Goal: Task Accomplishment & Management: Manage account settings

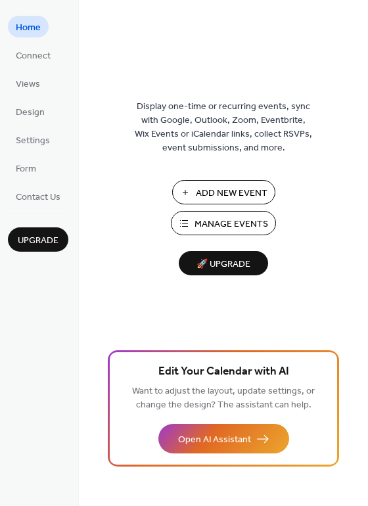
click at [263, 224] on span "Manage Events" at bounding box center [232, 225] width 74 height 14
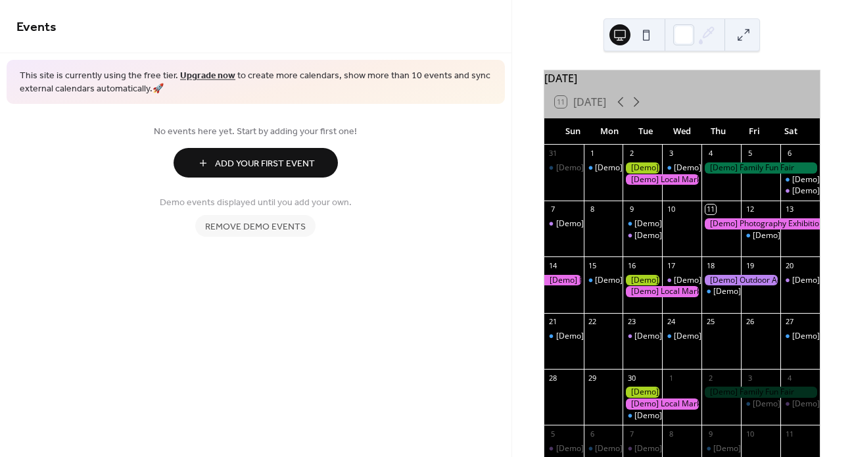
click at [254, 227] on span "Remove demo events" at bounding box center [255, 227] width 101 height 14
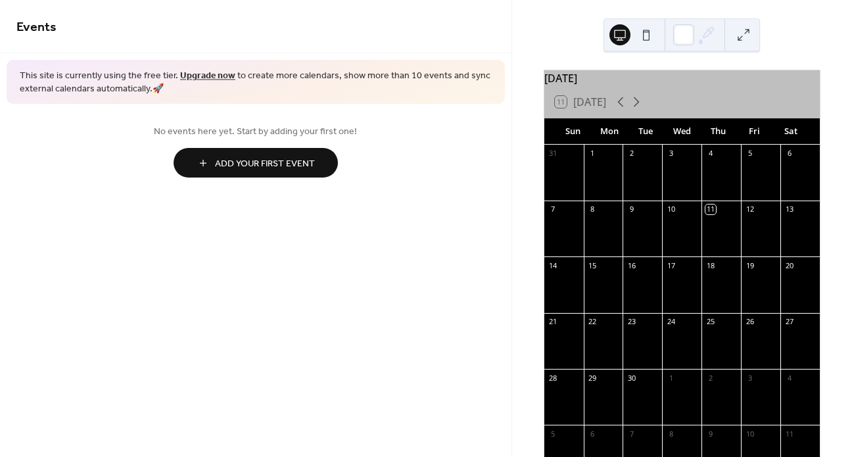
click at [247, 164] on span "Add Your First Event" at bounding box center [265, 164] width 100 height 14
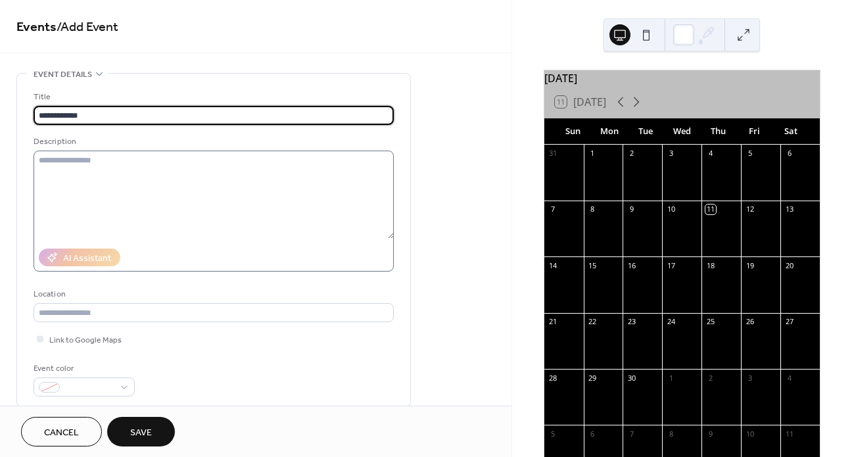
type input "**********"
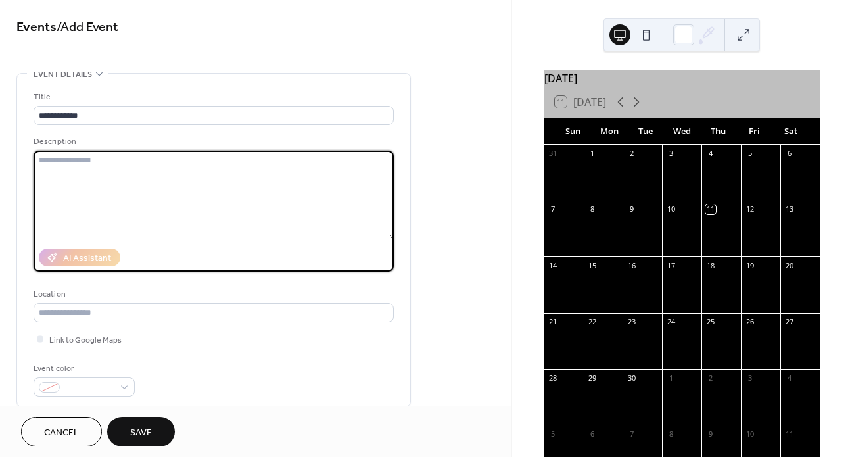
click at [375, 211] on textarea at bounding box center [214, 195] width 360 height 88
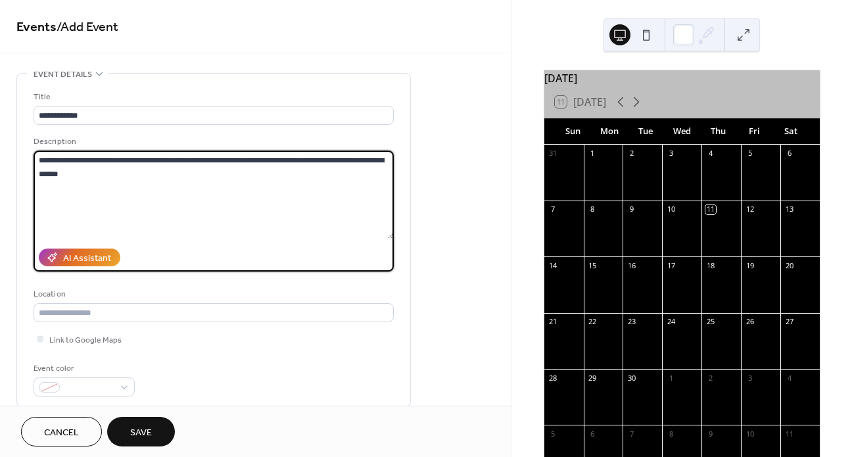
click at [265, 164] on textarea "**********" at bounding box center [214, 195] width 360 height 88
type textarea "**********"
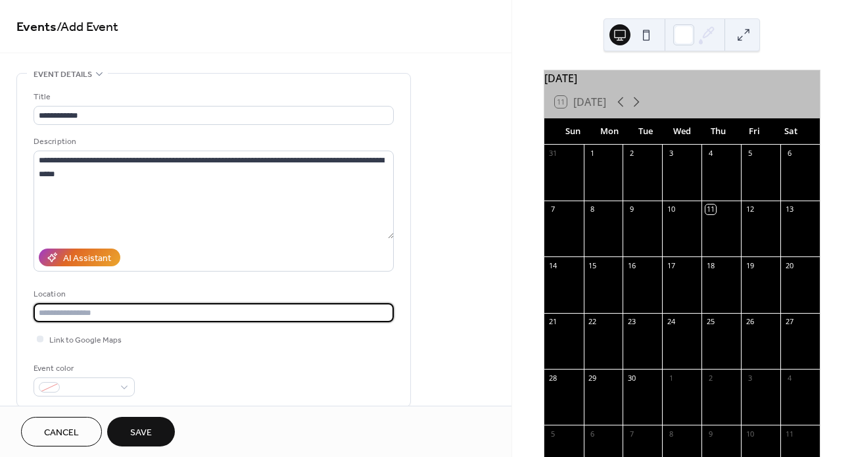
click at [122, 321] on input "text" at bounding box center [214, 312] width 360 height 19
click at [109, 342] on span "Link to Google Maps" at bounding box center [85, 340] width 72 height 14
drag, startPoint x: 52, startPoint y: 319, endPoint x: 60, endPoint y: 315, distance: 8.5
click at [52, 319] on input "text" at bounding box center [214, 312] width 360 height 19
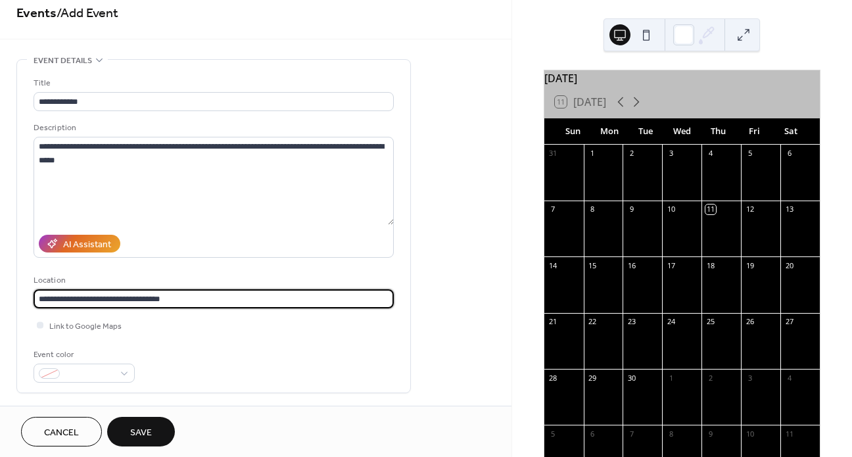
scroll to position [135, 0]
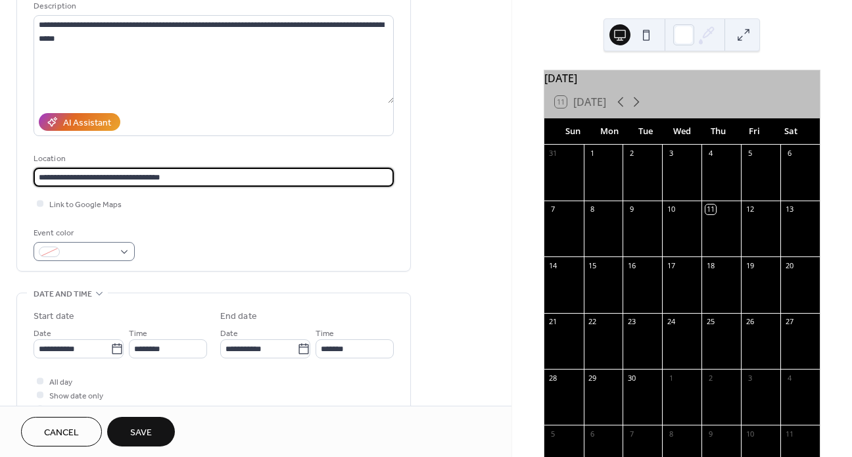
type input "**********"
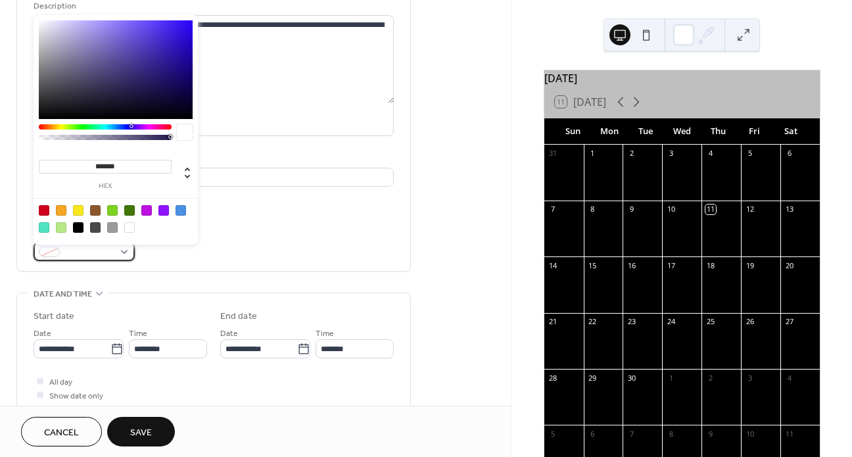
click at [124, 258] on div at bounding box center [84, 251] width 101 height 19
click at [47, 212] on div at bounding box center [44, 210] width 11 height 11
type input "*******"
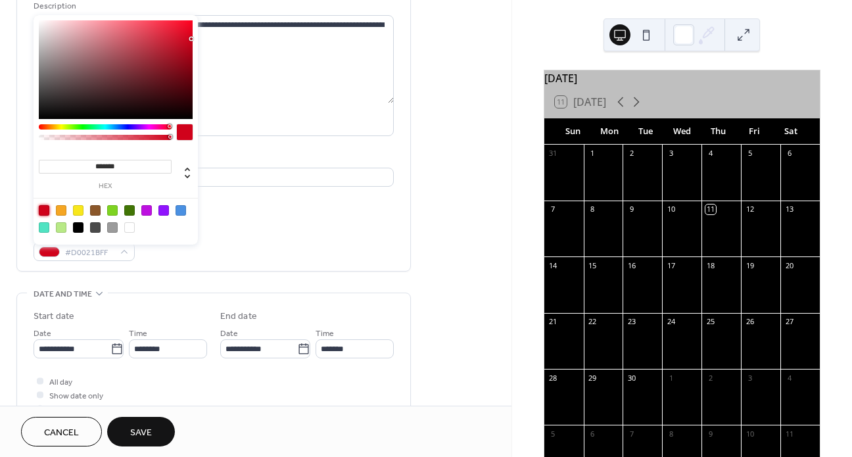
click at [256, 218] on div "**********" at bounding box center [214, 108] width 360 height 306
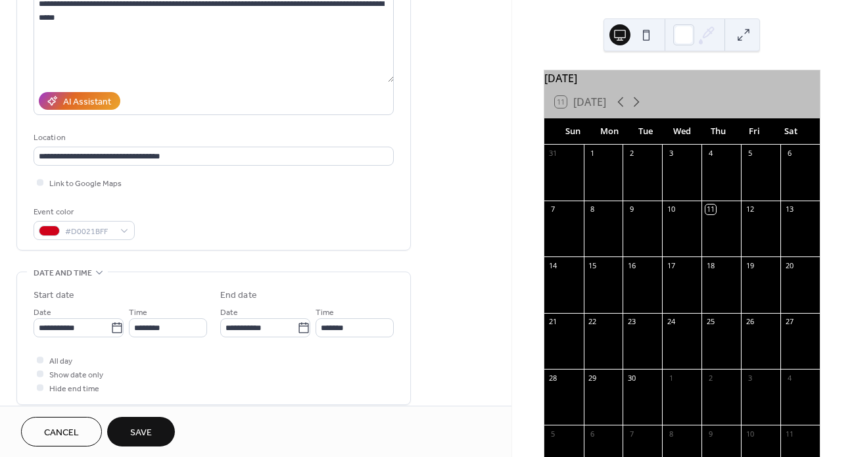
scroll to position [279, 0]
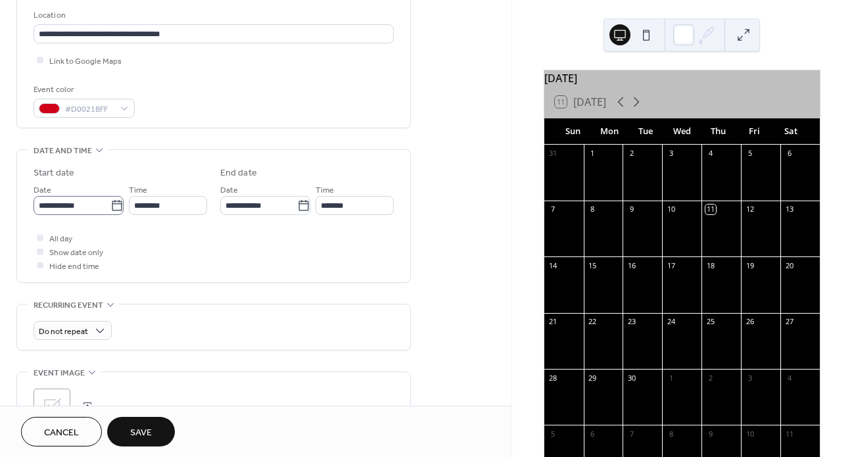
click at [111, 210] on icon at bounding box center [116, 205] width 13 height 13
click at [110, 210] on input "**********" at bounding box center [72, 205] width 77 height 19
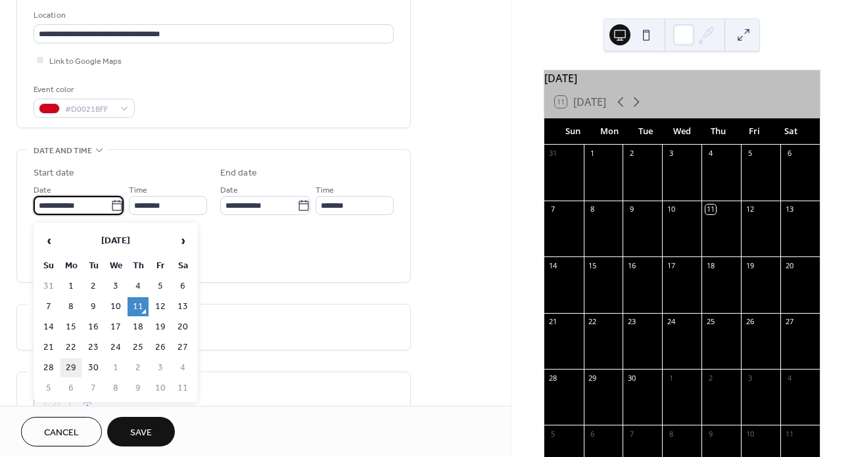
click at [76, 364] on td "29" at bounding box center [70, 367] width 21 height 19
type input "**********"
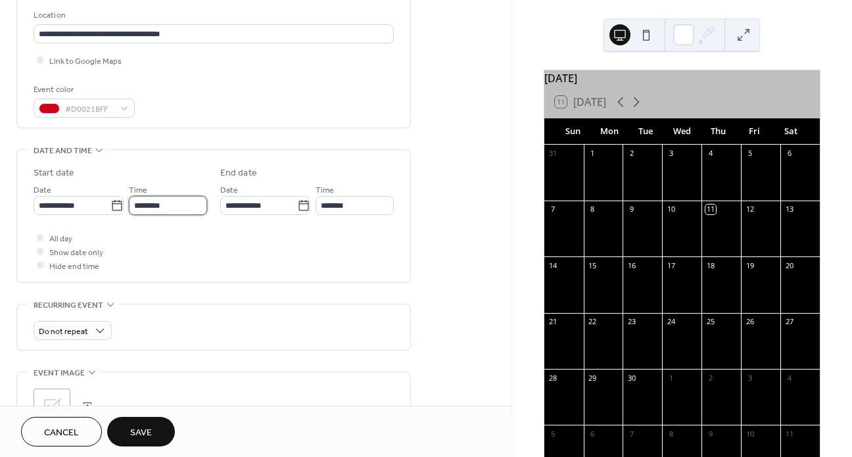
click at [141, 207] on input "********" at bounding box center [168, 205] width 78 height 19
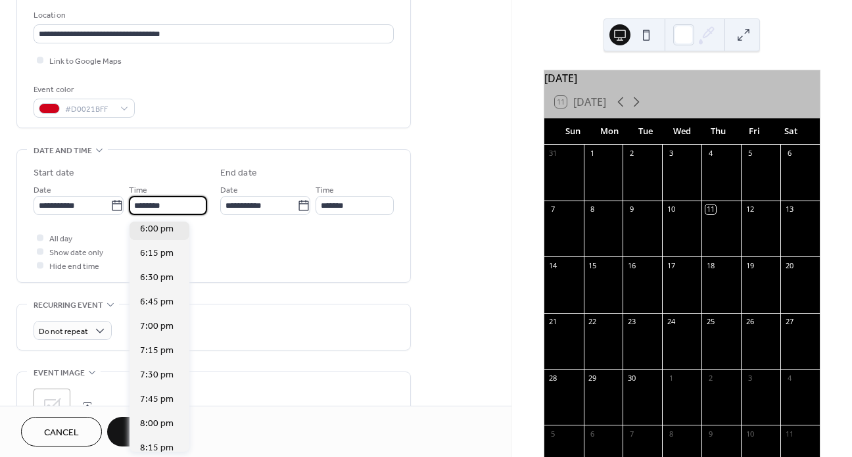
scroll to position [1658, 0]
click at [154, 281] on span "5:30 pm" at bounding box center [157, 280] width 34 height 14
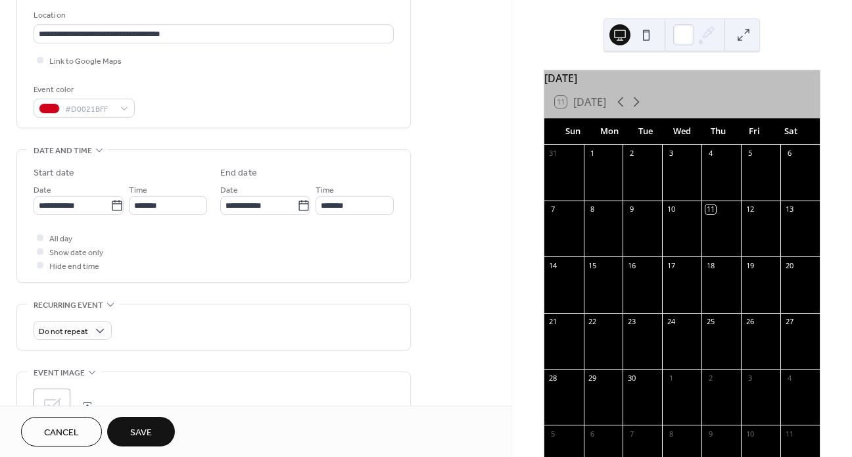
type input "*******"
click at [326, 208] on input "*******" at bounding box center [354, 205] width 78 height 19
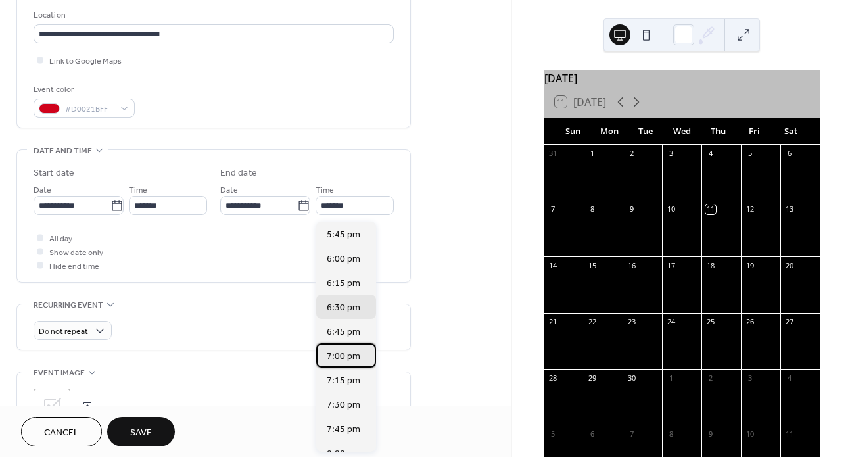
click at [337, 351] on span "7:00 pm" at bounding box center [344, 357] width 34 height 14
type input "*******"
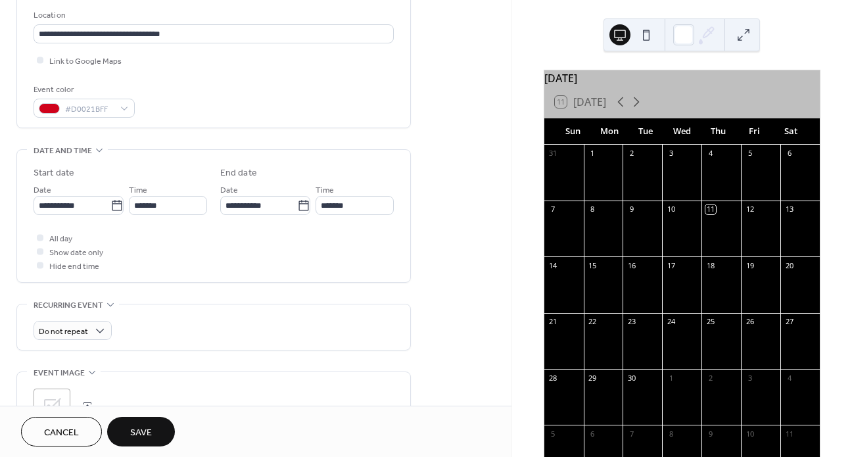
click at [198, 250] on div "All day Show date only Hide end time" at bounding box center [214, 251] width 360 height 41
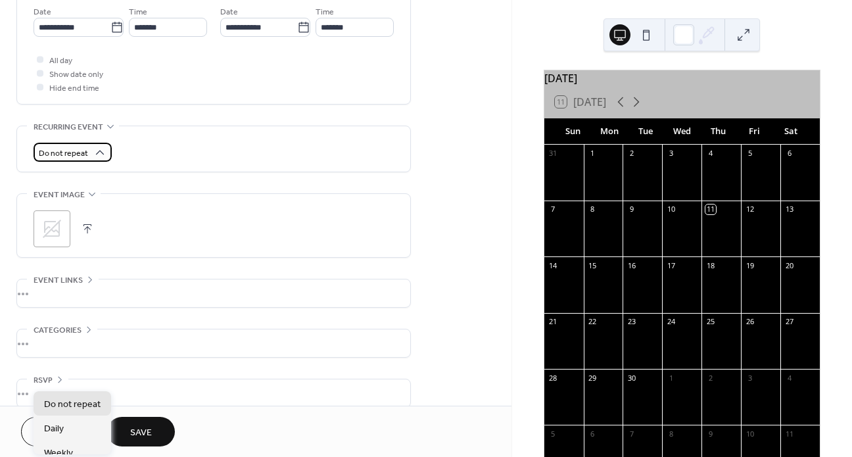
scroll to position [476, 0]
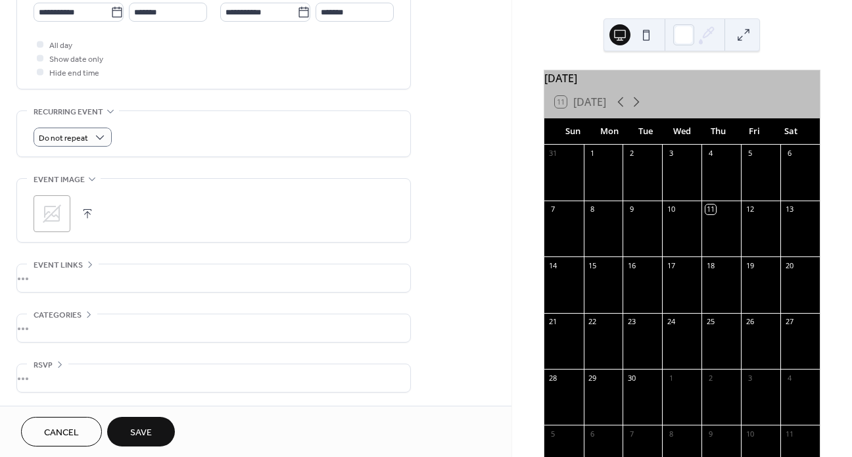
click at [39, 215] on div ";" at bounding box center [52, 213] width 37 height 37
click at [60, 139] on span "Do not repeat" at bounding box center [63, 138] width 49 height 15
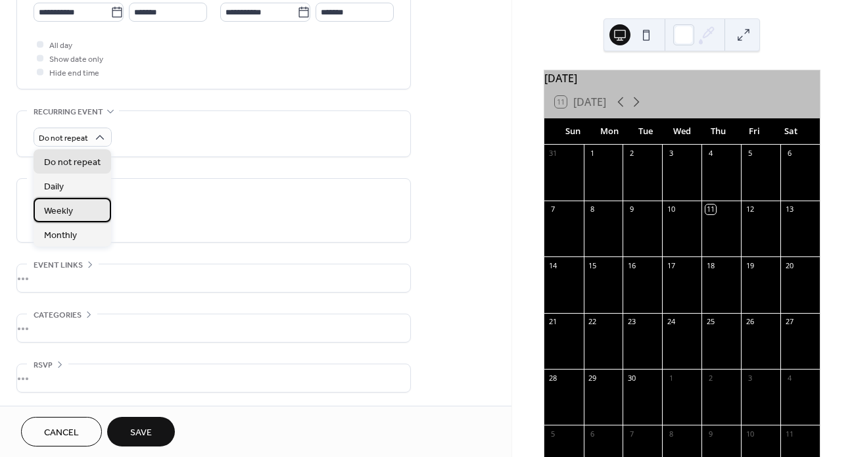
click at [64, 210] on span "Weekly" at bounding box center [58, 211] width 29 height 14
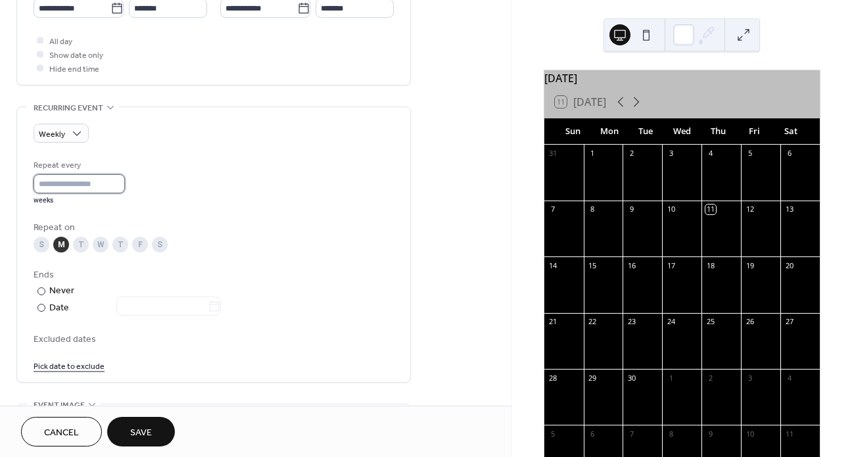
click at [50, 183] on input "*" at bounding box center [79, 183] width 91 height 19
click at [99, 250] on div "W" at bounding box center [101, 245] width 16 height 16
click at [140, 252] on div "F" at bounding box center [140, 245] width 16 height 16
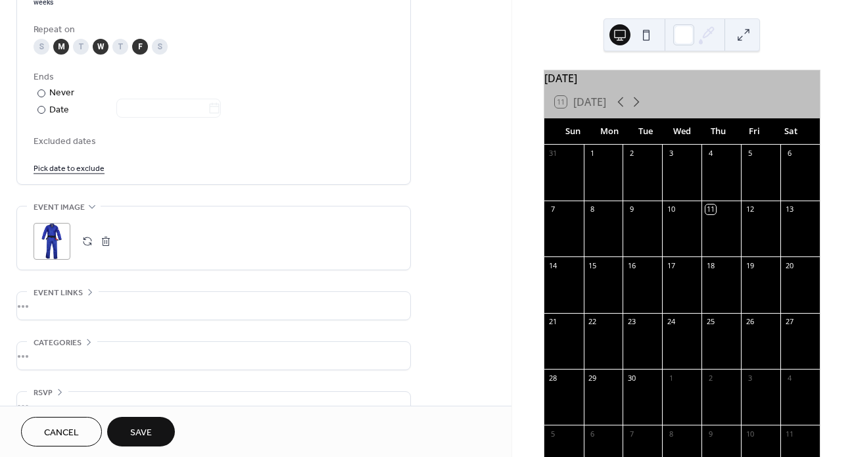
scroll to position [708, 0]
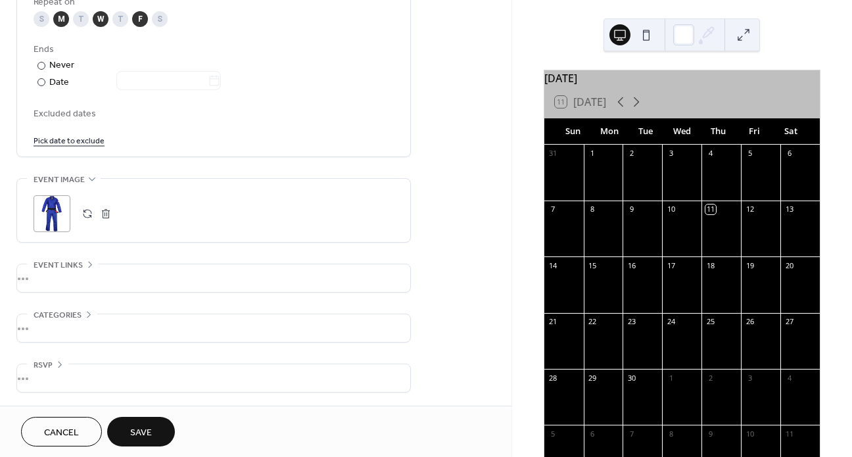
click at [43, 321] on div "•••" at bounding box center [213, 328] width 393 height 28
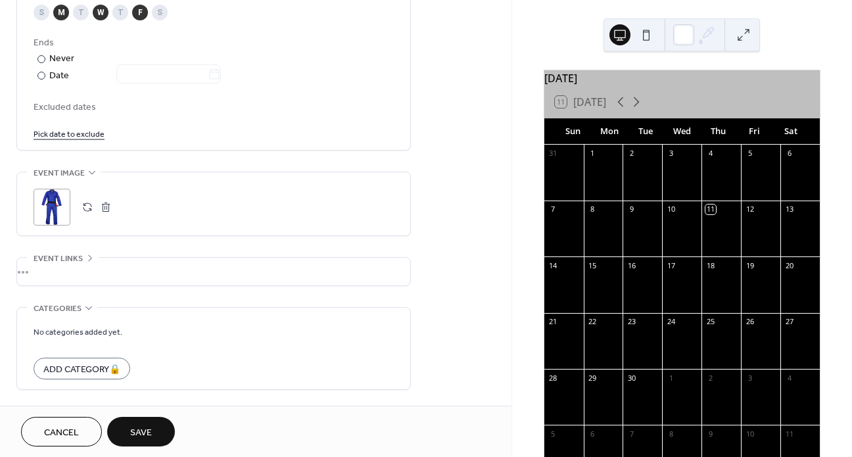
click at [55, 266] on div "•••" at bounding box center [213, 272] width 393 height 28
click at [146, 445] on button "Save" at bounding box center [141, 432] width 68 height 30
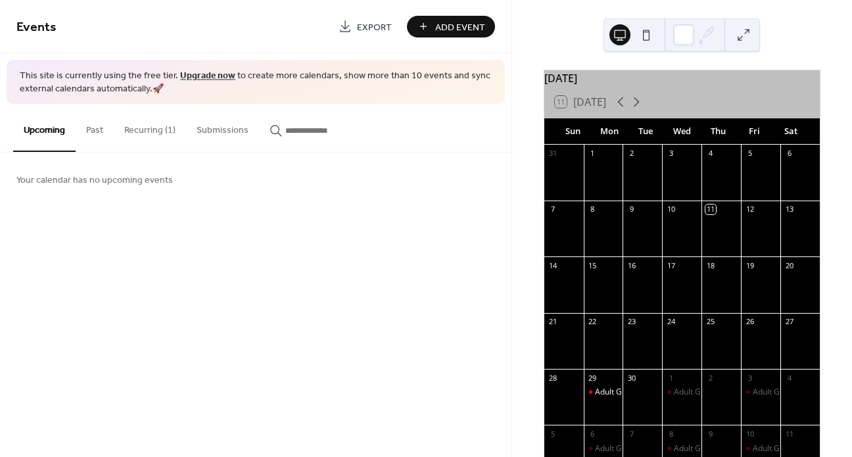
click at [447, 25] on span "Add Event" at bounding box center [460, 27] width 50 height 14
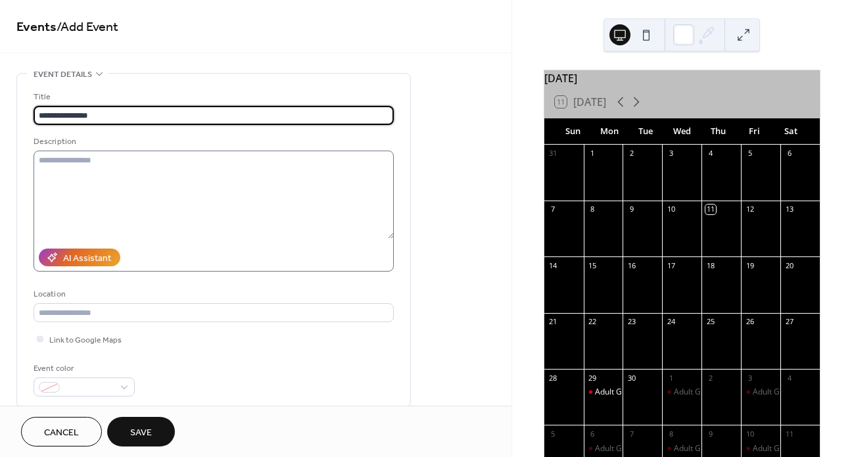
type input "**********"
click at [132, 187] on textarea at bounding box center [214, 195] width 360 height 88
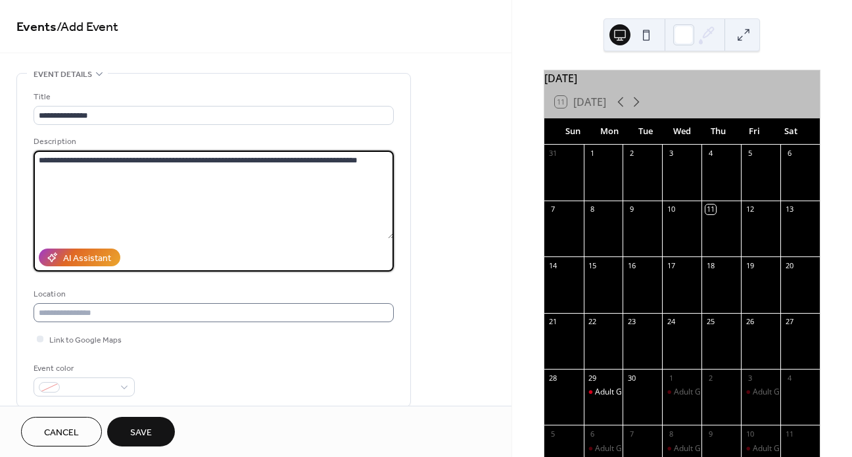
type textarea "**********"
click at [60, 314] on input "text" at bounding box center [214, 312] width 360 height 19
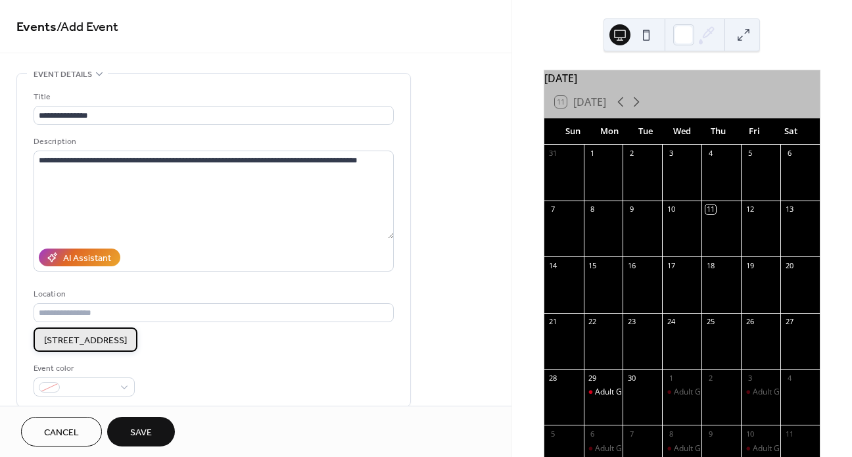
click at [66, 336] on span "11922 197th St SE Snohomish, WA 98296" at bounding box center [85, 341] width 83 height 14
type input "**********"
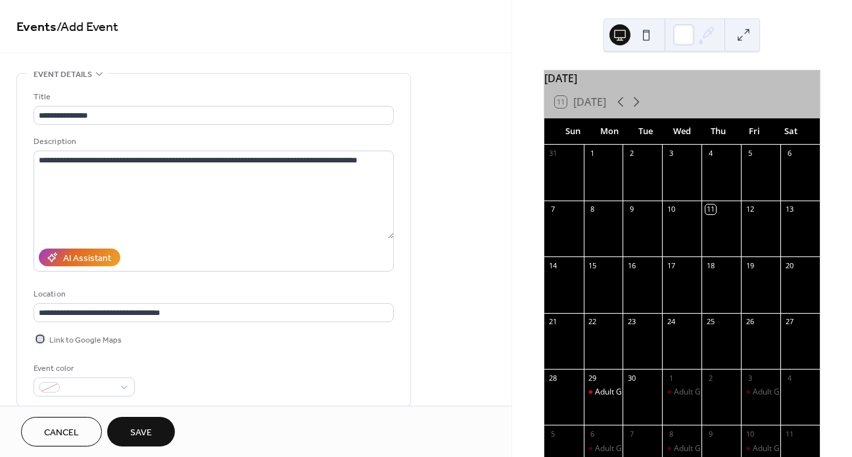
click at [41, 341] on div at bounding box center [40, 338] width 7 height 7
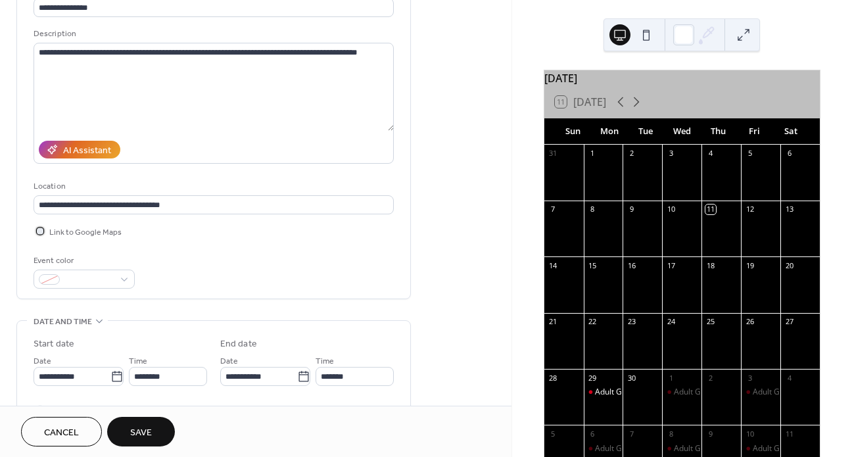
scroll to position [173, 0]
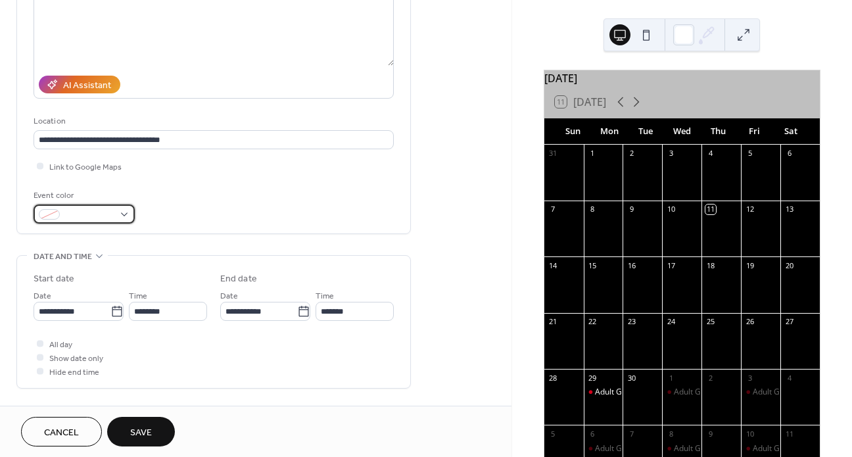
click at [126, 220] on div at bounding box center [84, 213] width 101 height 19
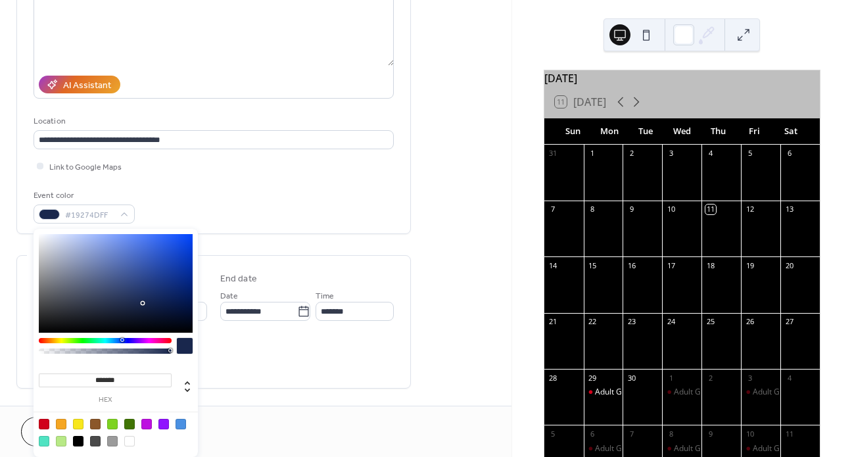
click at [122, 340] on div at bounding box center [105, 340] width 133 height 5
click at [130, 340] on div at bounding box center [105, 340] width 133 height 5
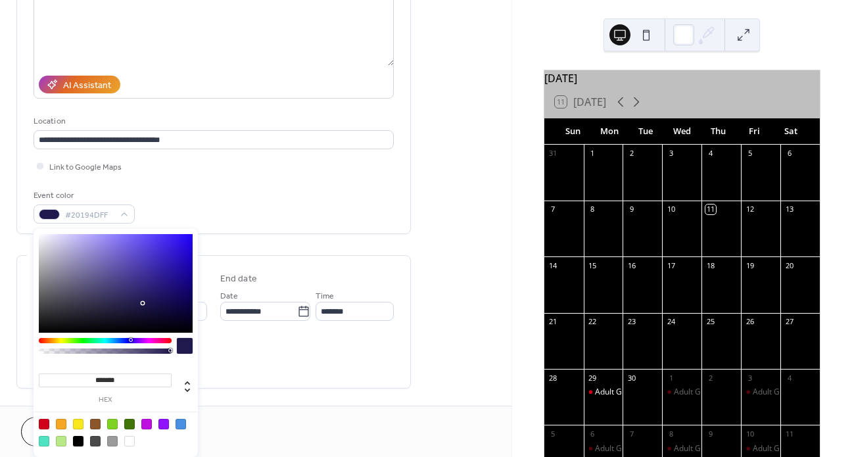
click at [126, 340] on div at bounding box center [105, 340] width 133 height 5
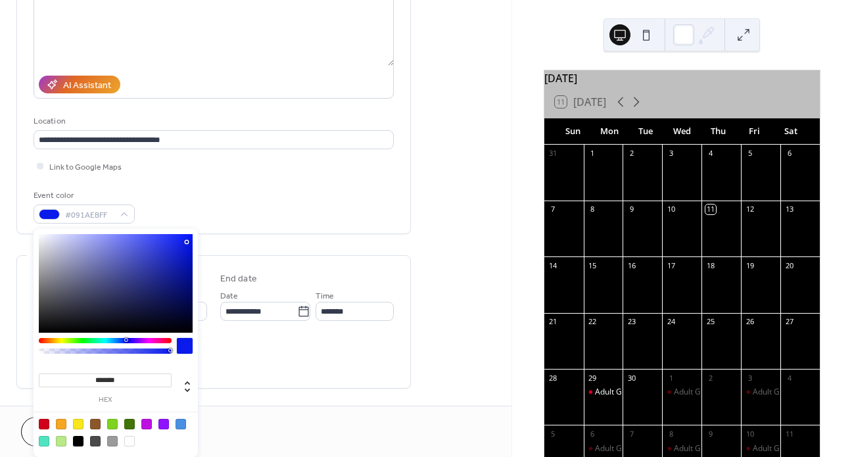
click at [187, 242] on div at bounding box center [116, 283] width 154 height 99
type input "*******"
click at [191, 238] on div at bounding box center [116, 283] width 154 height 99
click at [312, 349] on div "All day Show date only Hide end time" at bounding box center [214, 357] width 360 height 41
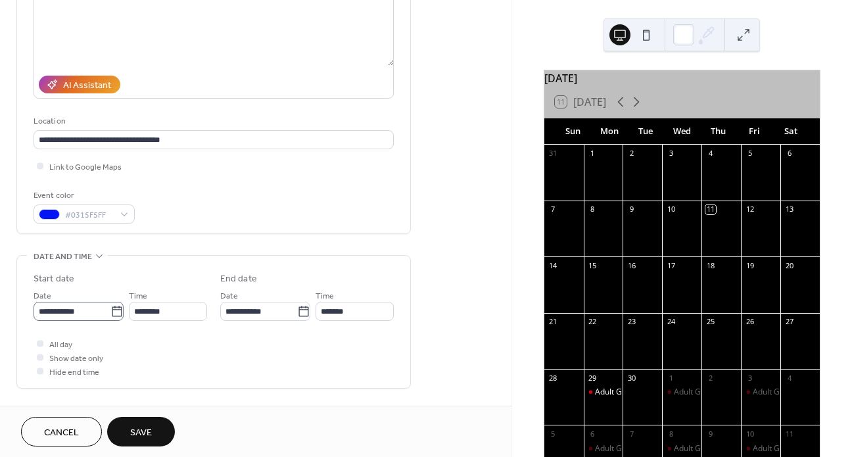
click at [118, 316] on icon at bounding box center [116, 311] width 13 height 13
click at [110, 316] on input "**********" at bounding box center [72, 311] width 77 height 19
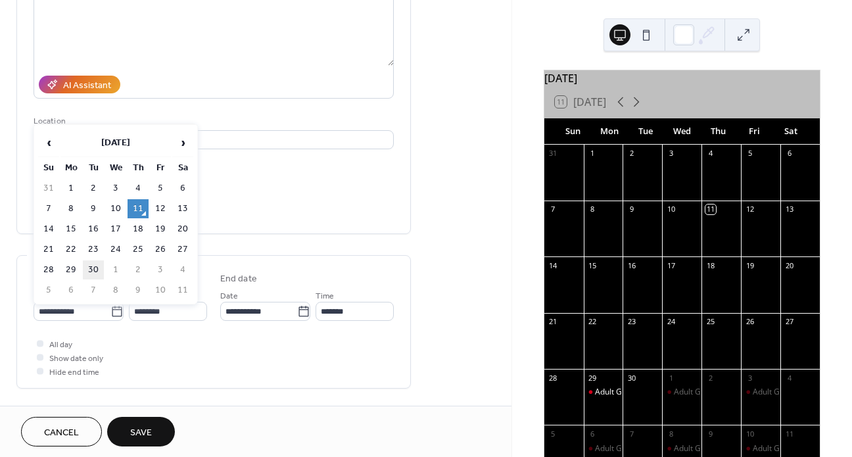
click at [95, 269] on td "30" at bounding box center [93, 269] width 21 height 19
type input "**********"
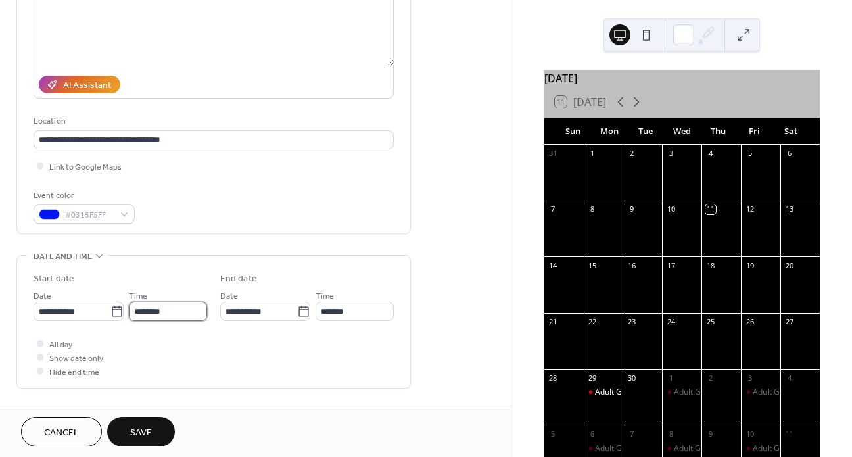
click at [140, 316] on input "********" at bounding box center [168, 311] width 78 height 19
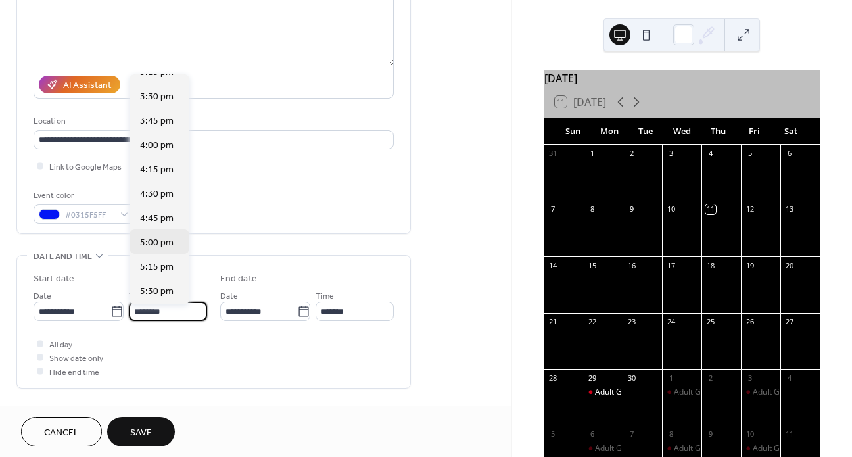
scroll to position [1573, 0]
click at [158, 219] on span "5:30 pm" at bounding box center [157, 217] width 34 height 14
type input "*******"
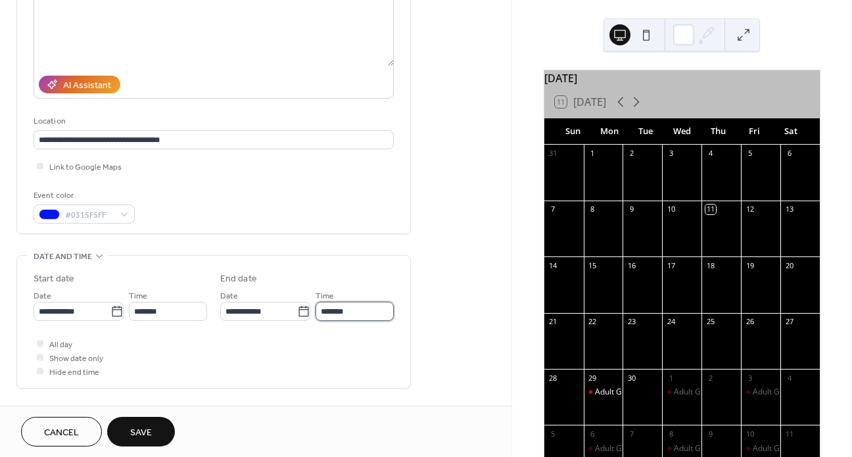
click at [321, 312] on input "*******" at bounding box center [354, 311] width 78 height 19
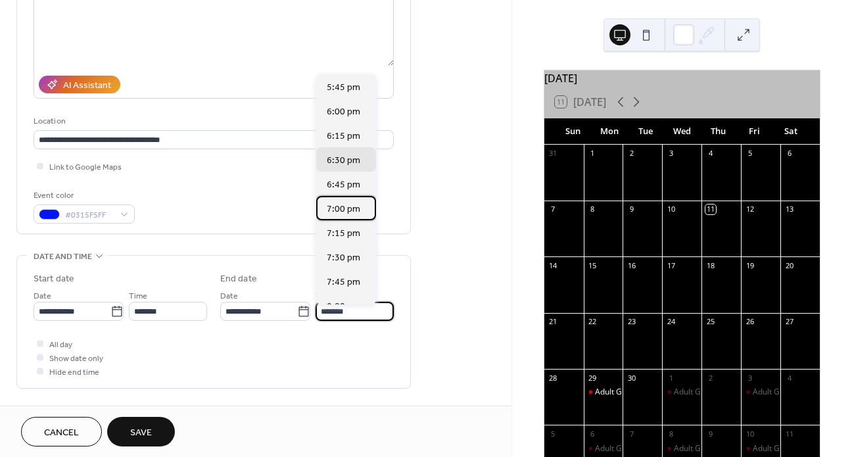
click at [351, 208] on span "7:00 pm" at bounding box center [344, 209] width 34 height 14
type input "*******"
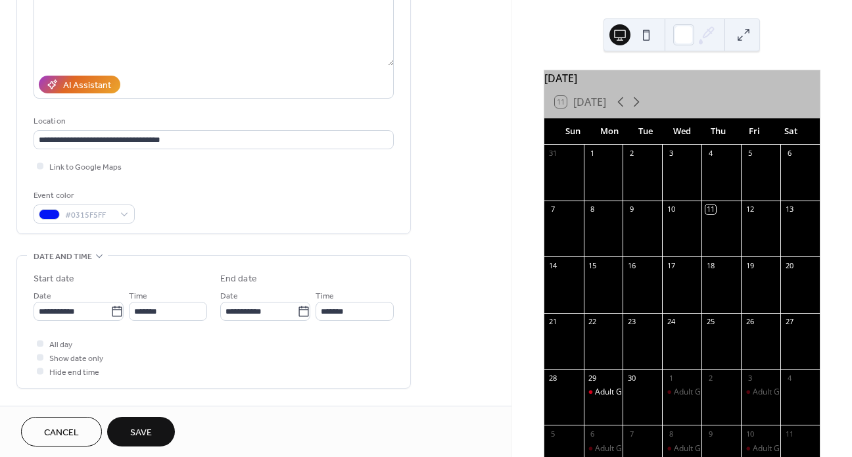
click at [287, 340] on div "All day Show date only Hide end time" at bounding box center [214, 357] width 360 height 41
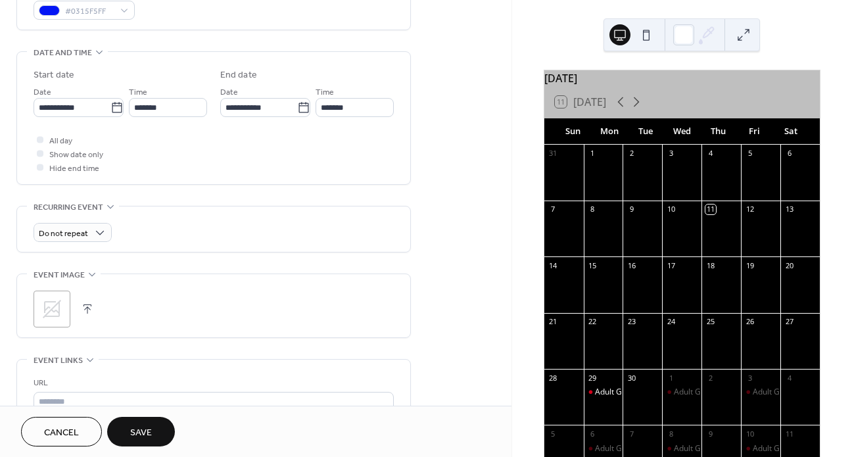
scroll to position [374, 0]
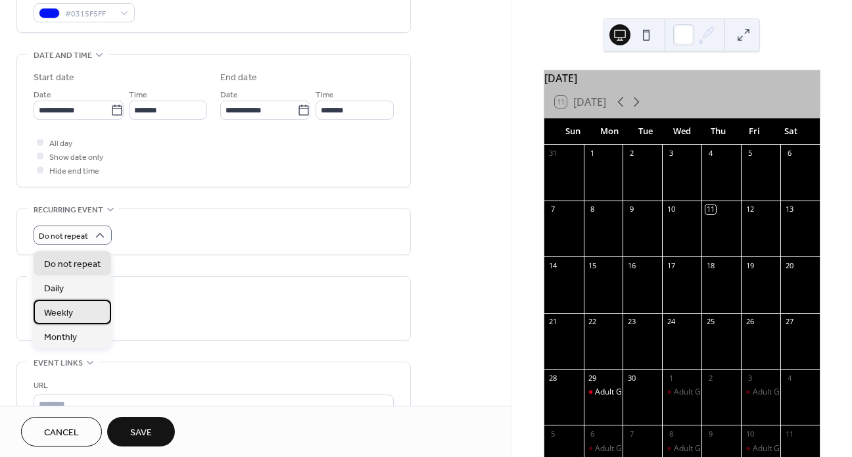
click at [58, 314] on span "Weekly" at bounding box center [58, 313] width 29 height 14
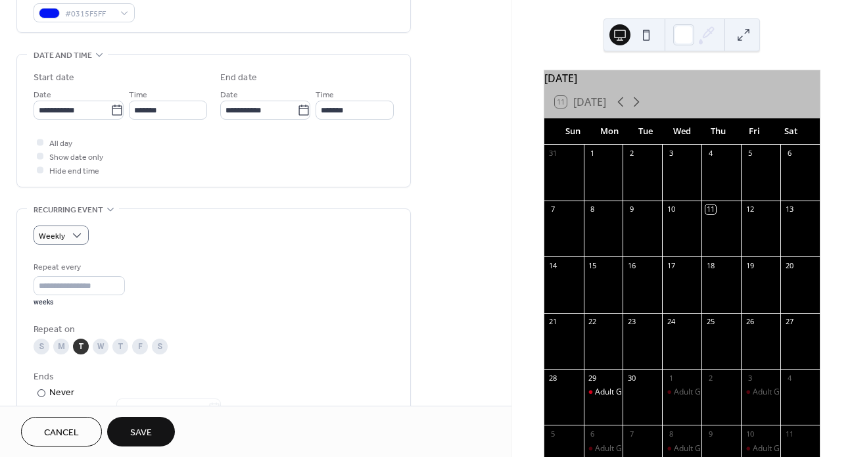
click at [122, 354] on div "T" at bounding box center [120, 346] width 16 height 16
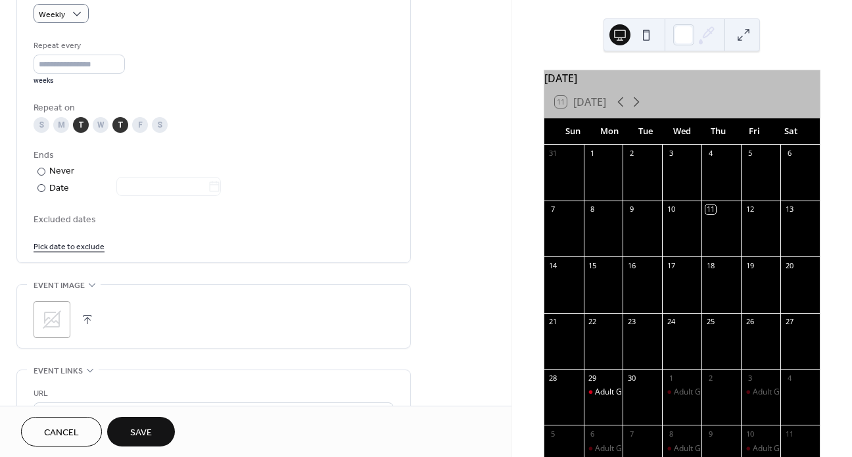
scroll to position [607, 0]
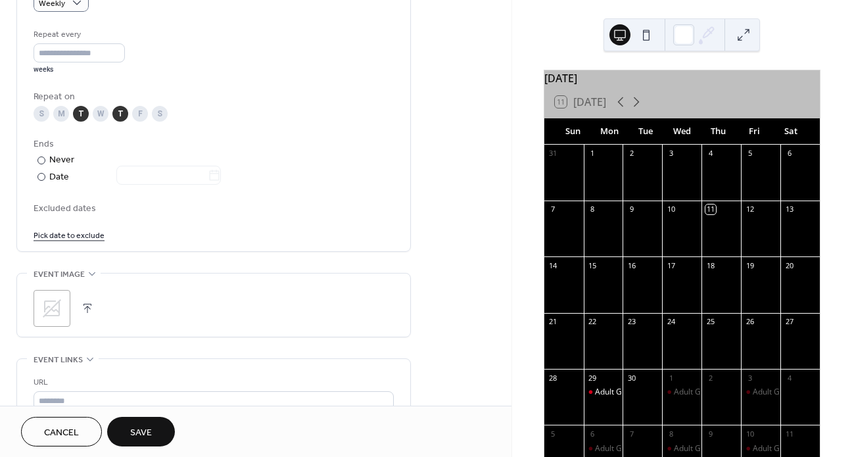
click at [42, 319] on icon at bounding box center [51, 308] width 21 height 21
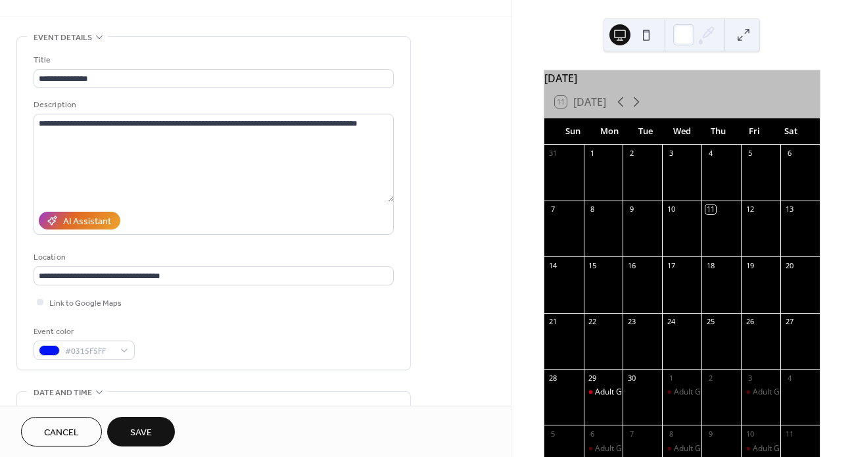
scroll to position [0, 0]
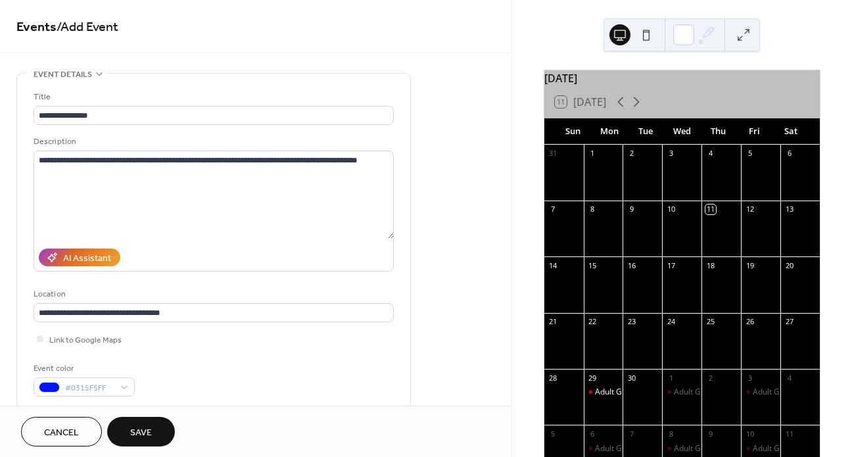
click at [152, 427] on span "Save" at bounding box center [141, 433] width 22 height 14
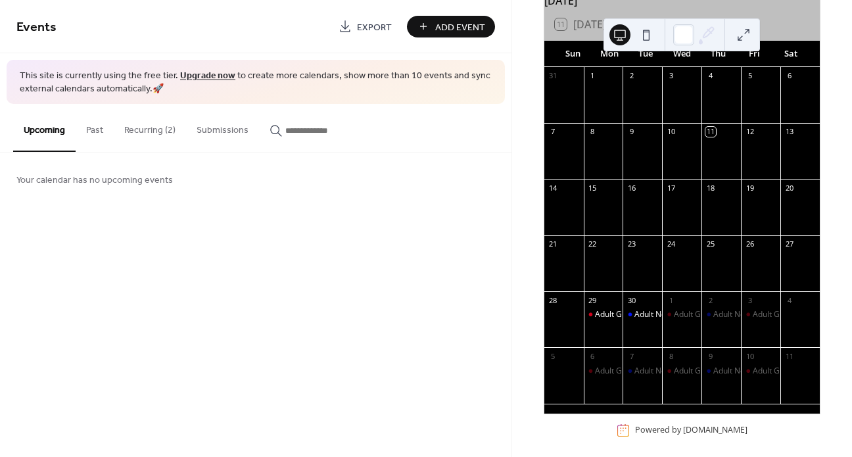
scroll to position [80, 0]
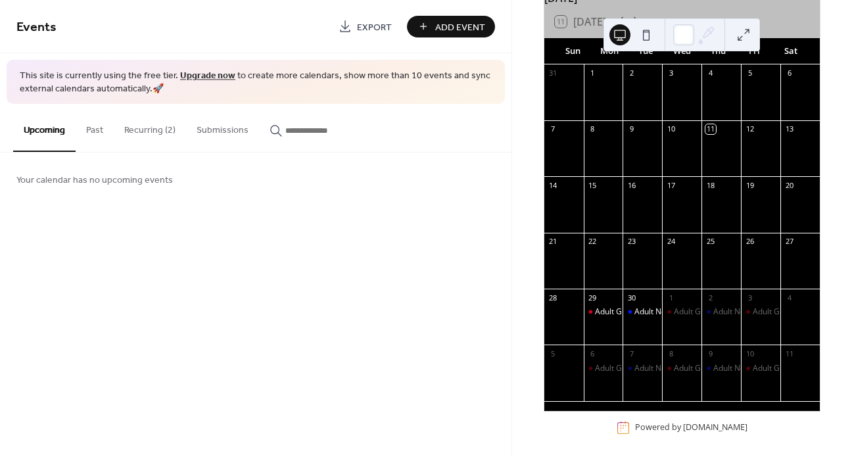
click at [447, 28] on span "Add Event" at bounding box center [460, 27] width 50 height 14
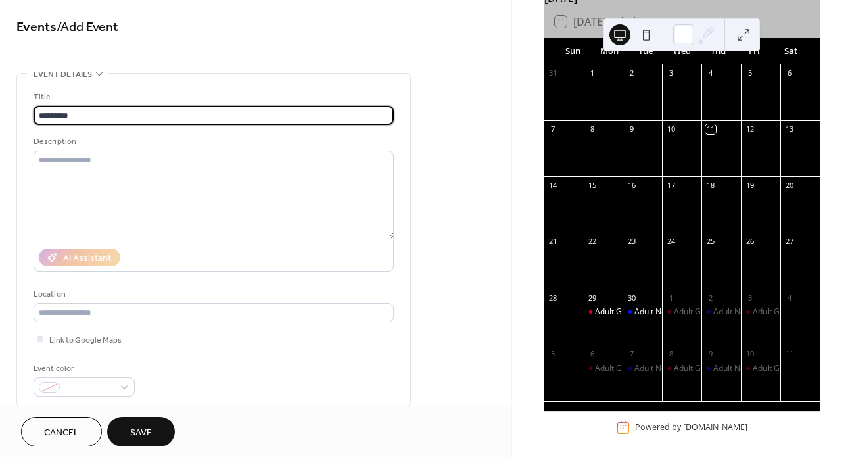
type input "********"
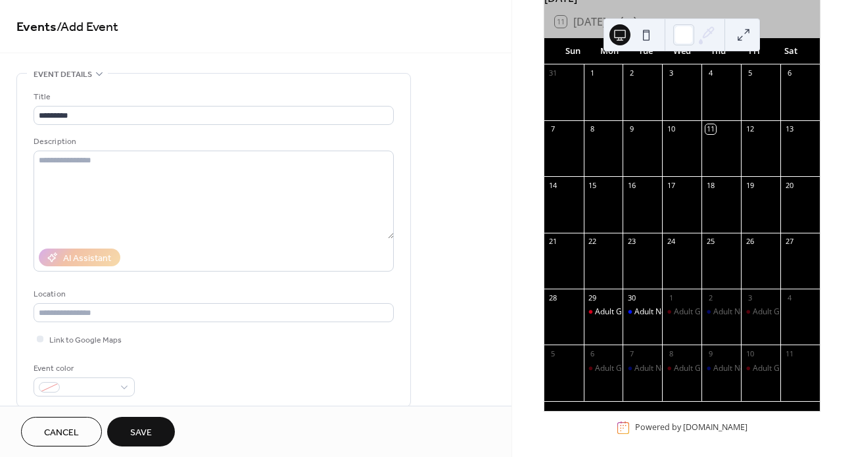
click at [196, 246] on div "AI Assistant" at bounding box center [214, 257] width 360 height 28
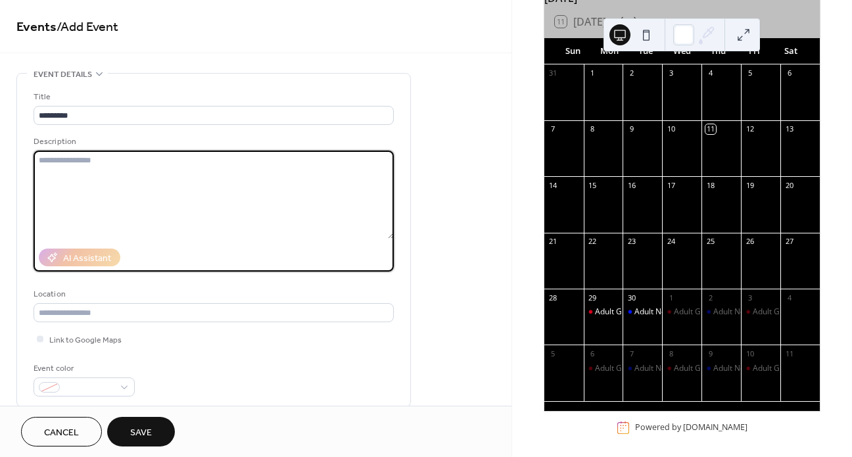
click at [112, 179] on textarea at bounding box center [214, 195] width 360 height 88
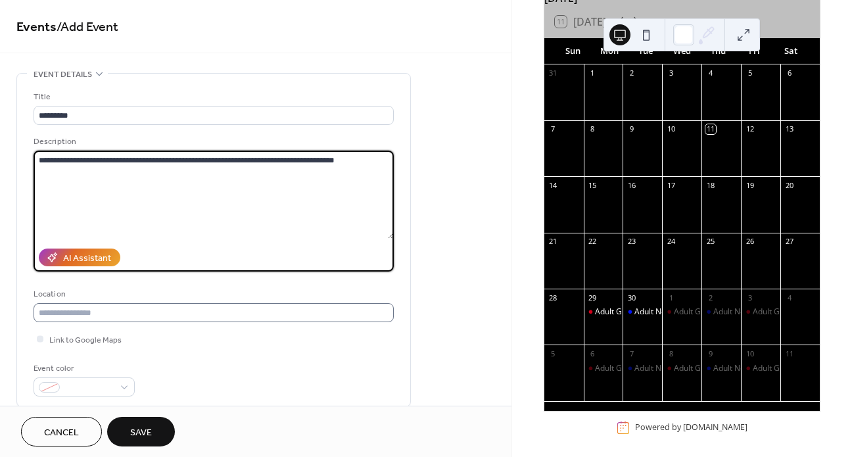
type textarea "**********"
click at [179, 317] on input "text" at bounding box center [214, 312] width 360 height 19
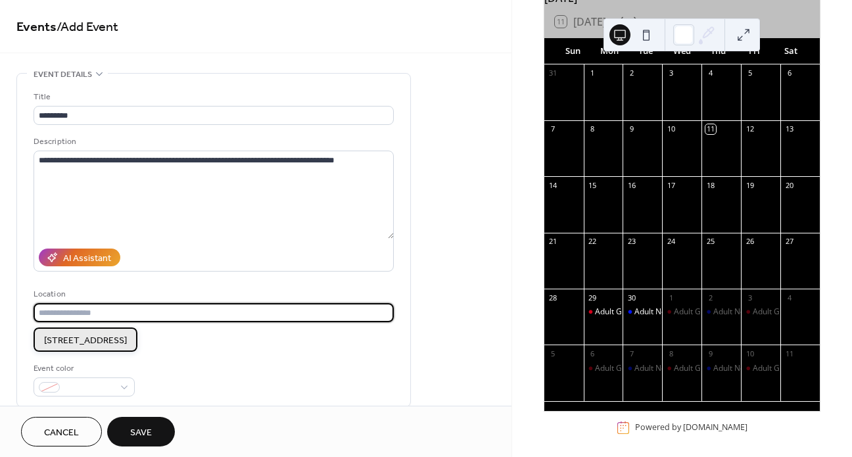
click at [127, 339] on span "11922 197th St SE Snohomish, WA 98296" at bounding box center [85, 341] width 83 height 14
type input "**********"
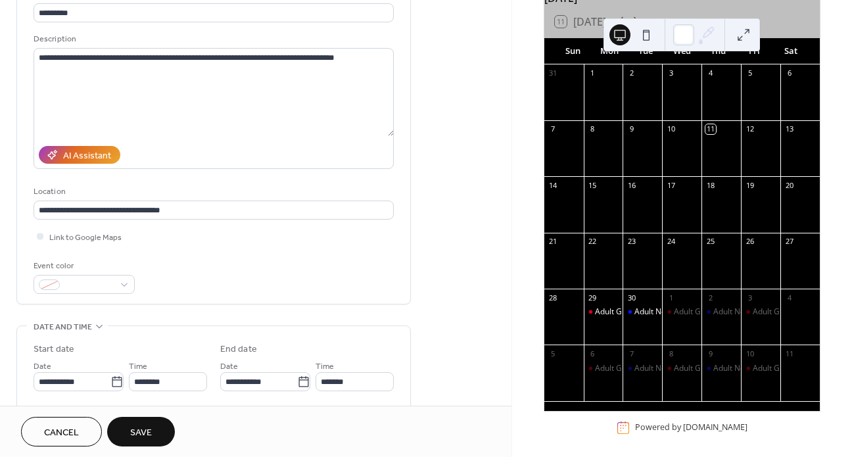
scroll to position [168, 0]
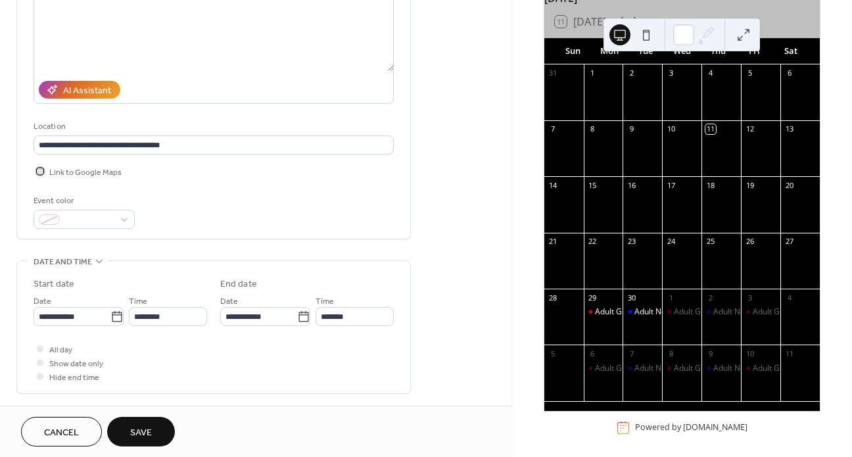
click at [39, 174] on div at bounding box center [40, 171] width 7 height 7
click at [67, 227] on span at bounding box center [89, 221] width 49 height 14
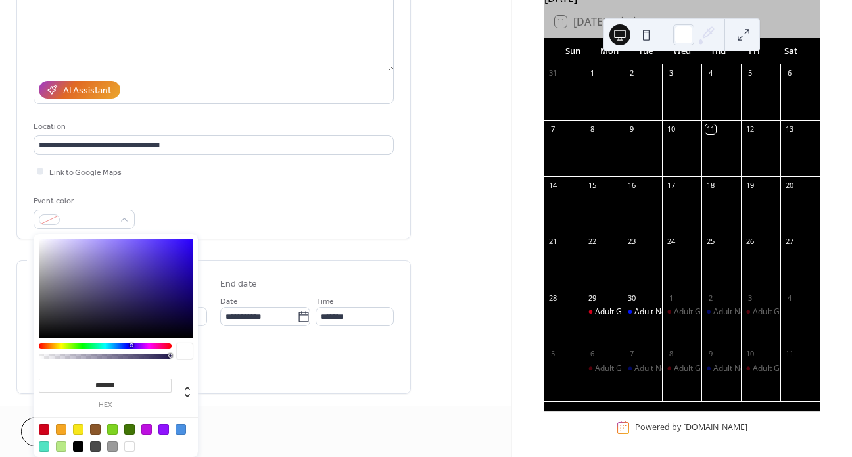
click at [78, 423] on div at bounding box center [115, 437] width 167 height 41
click at [77, 427] on div at bounding box center [78, 429] width 11 height 11
type input "*******"
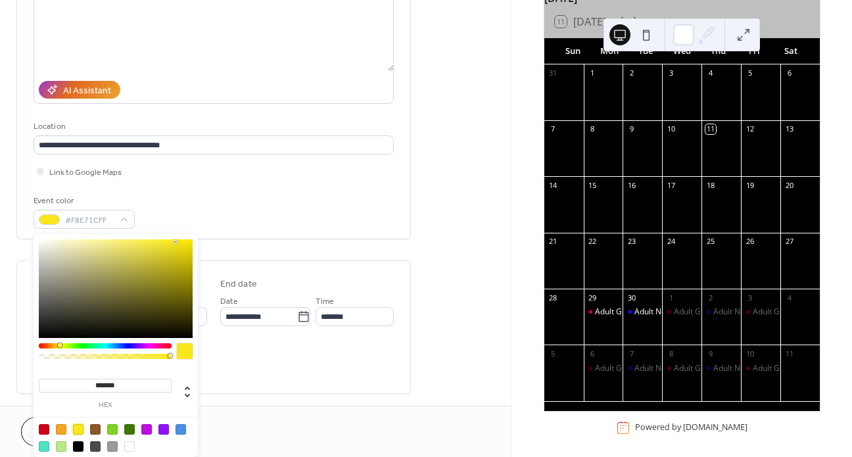
click at [501, 298] on div "**********" at bounding box center [255, 385] width 511 height 960
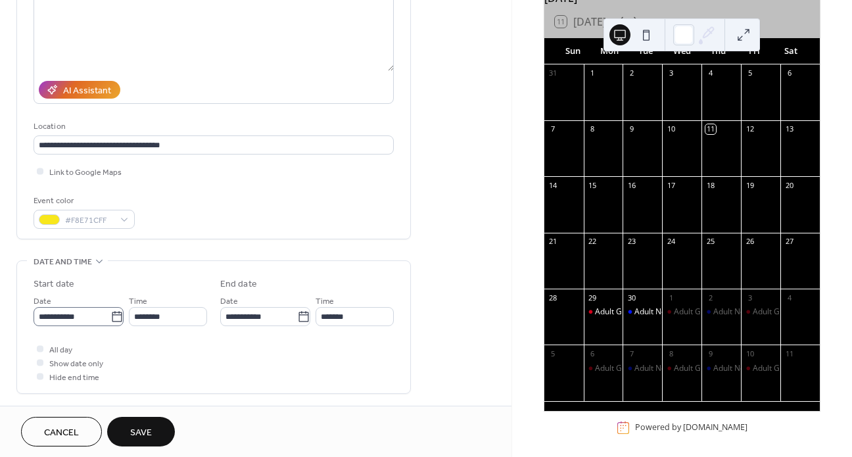
click at [110, 321] on icon at bounding box center [116, 316] width 13 height 13
click at [110, 321] on input "**********" at bounding box center [72, 316] width 77 height 19
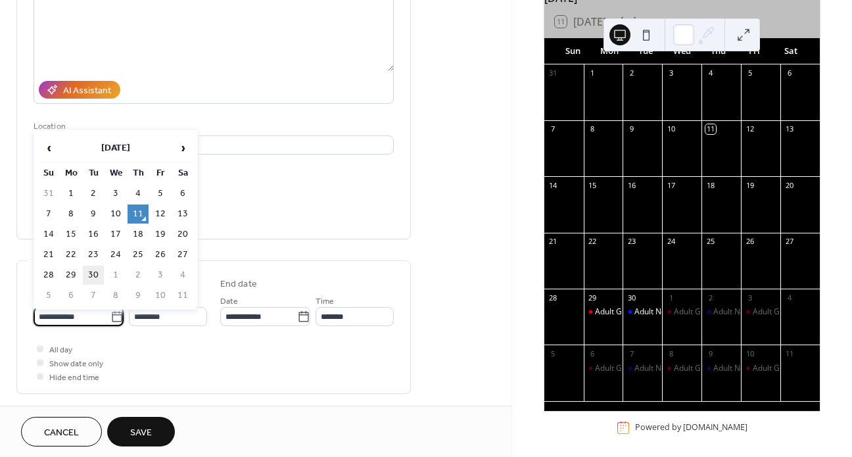
click at [92, 279] on td "30" at bounding box center [93, 275] width 21 height 19
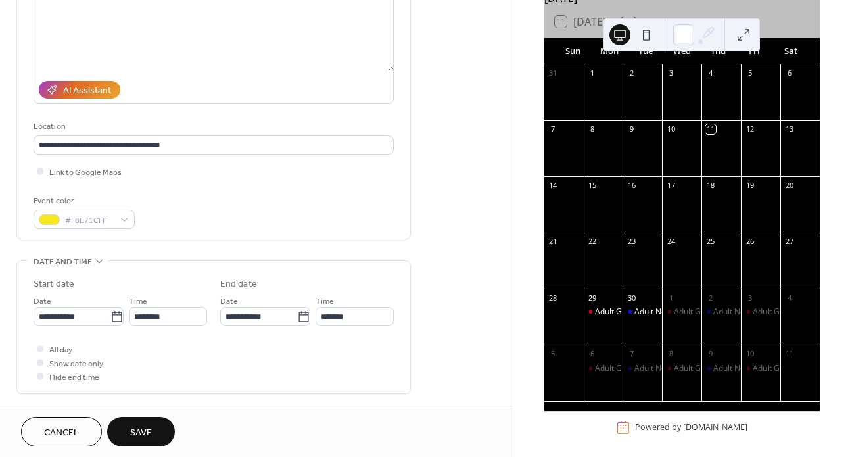
type input "**********"
click at [141, 319] on input "********" at bounding box center [168, 316] width 78 height 19
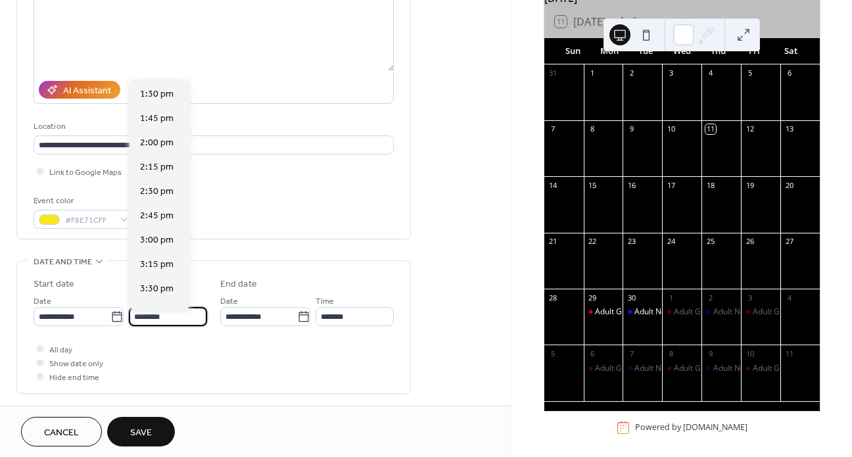
scroll to position [1416, 0]
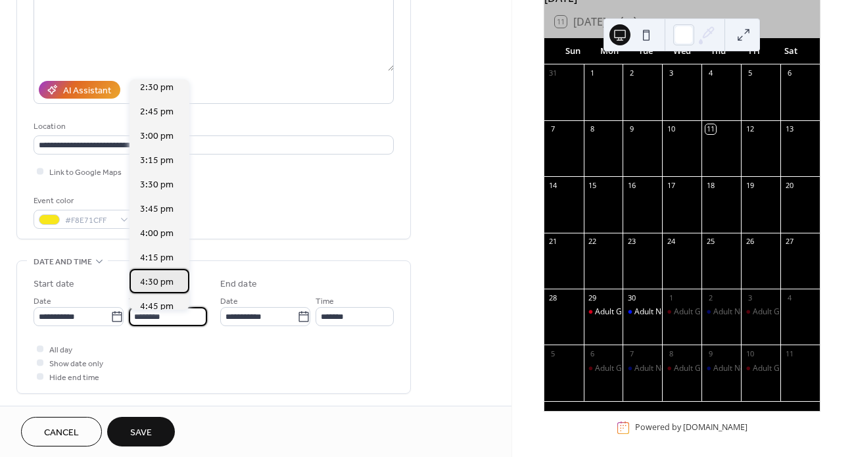
click at [155, 278] on span "4:30 pm" at bounding box center [157, 282] width 34 height 14
type input "*******"
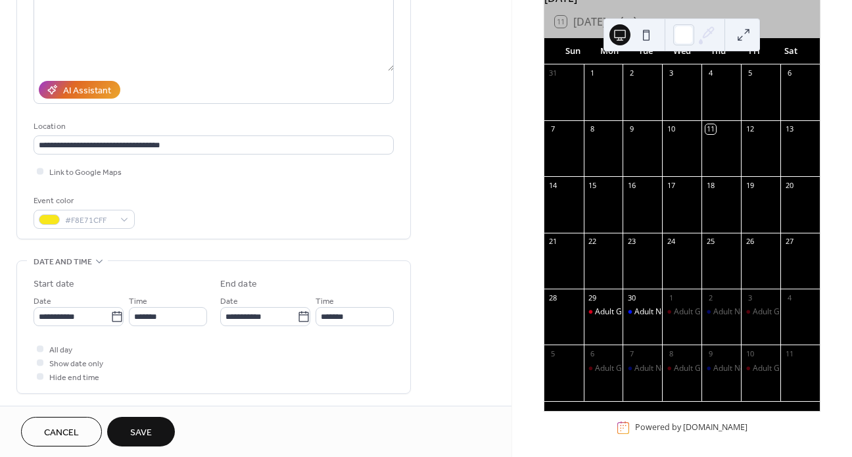
click at [162, 367] on div "All day Show date only Hide end time" at bounding box center [214, 362] width 360 height 41
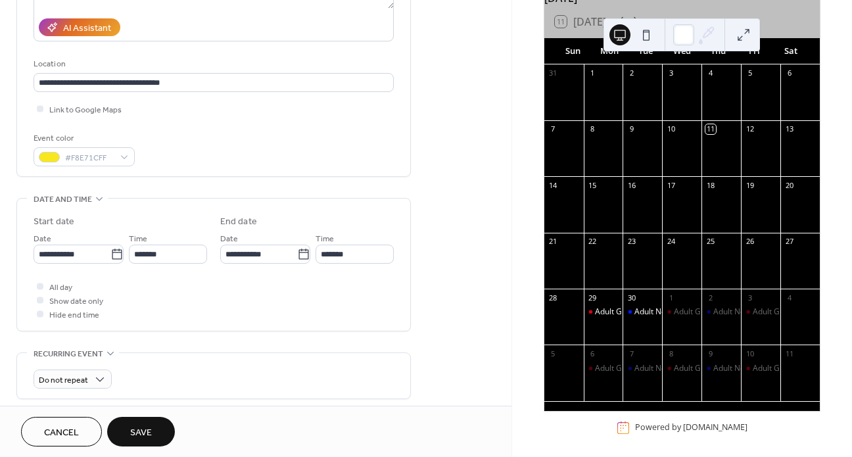
scroll to position [346, 0]
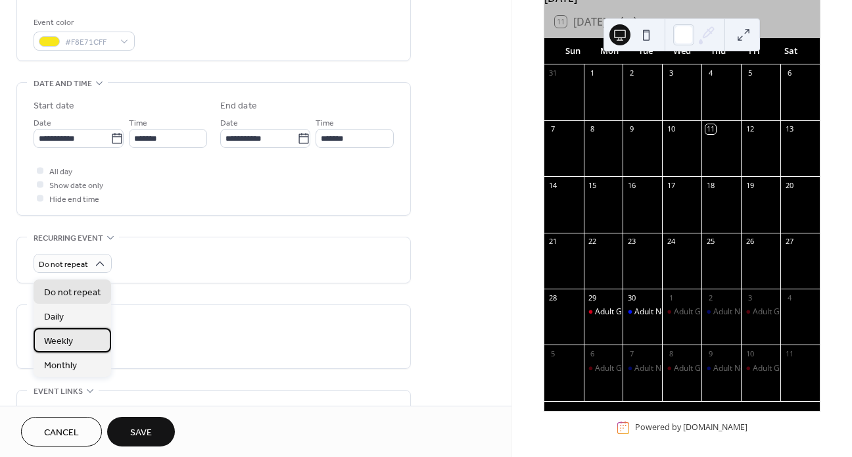
click at [83, 340] on div "Weekly" at bounding box center [73, 340] width 78 height 24
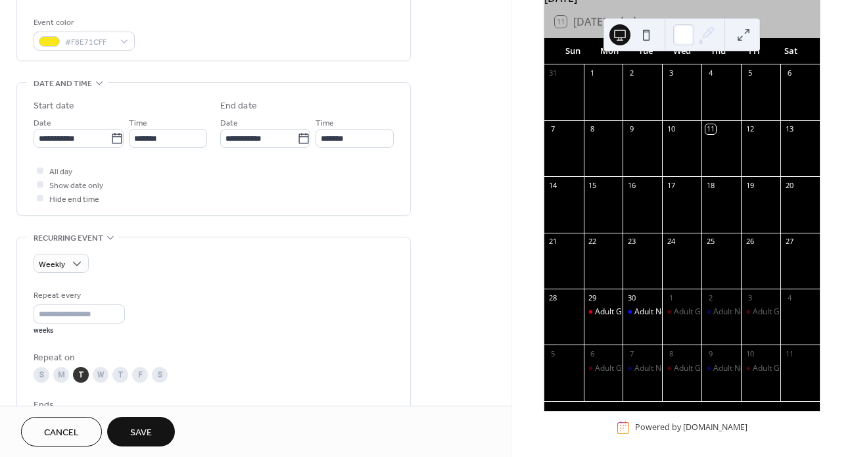
click at [93, 378] on div "W" at bounding box center [101, 375] width 16 height 16
click at [119, 382] on div "T" at bounding box center [120, 375] width 16 height 16
click at [241, 325] on div "Repeat every * weeks" at bounding box center [214, 312] width 360 height 47
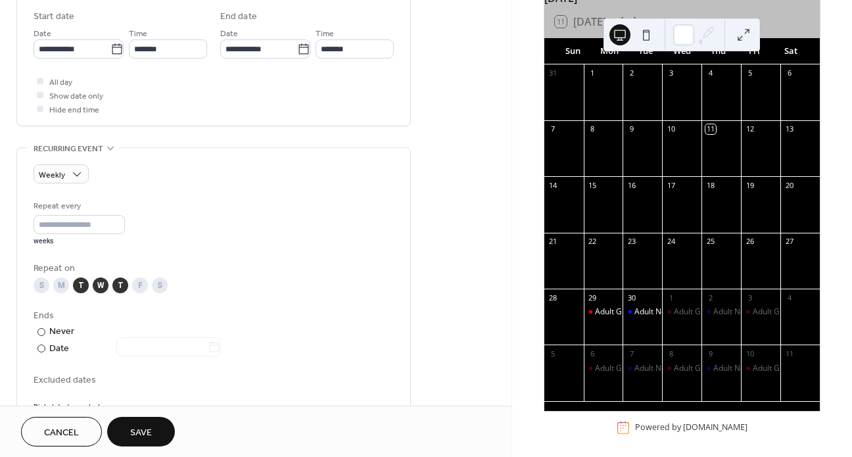
scroll to position [709, 0]
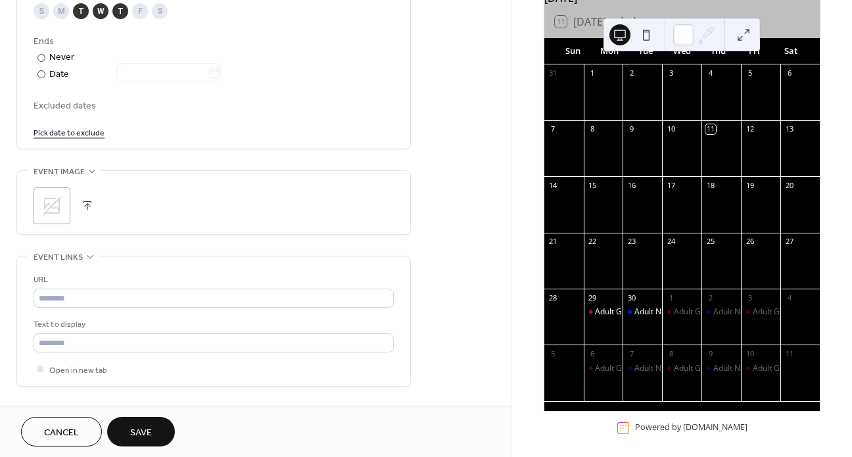
click at [46, 209] on icon at bounding box center [51, 205] width 21 height 21
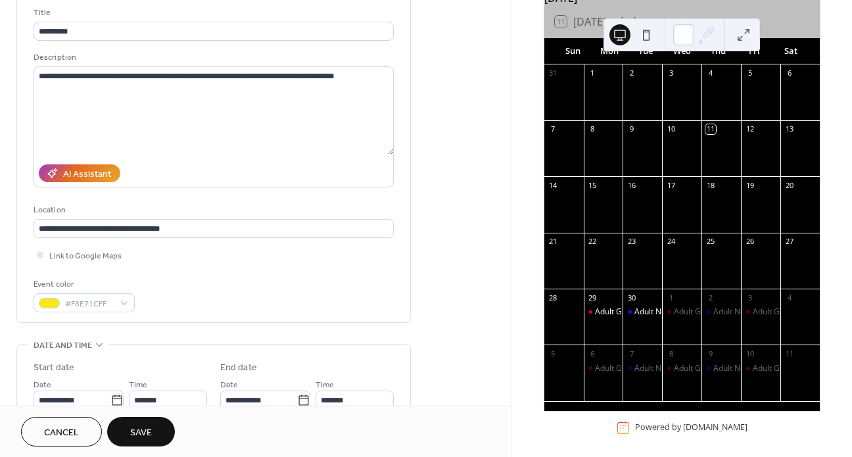
scroll to position [0, 0]
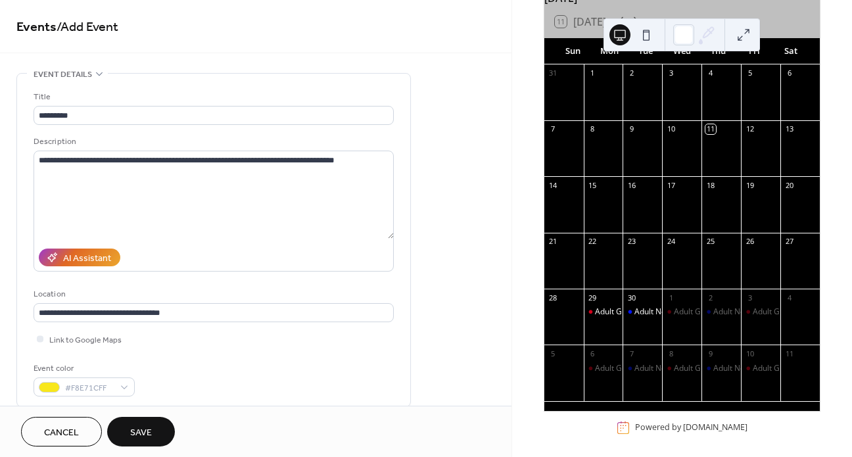
click at [147, 429] on span "Save" at bounding box center [141, 433] width 22 height 14
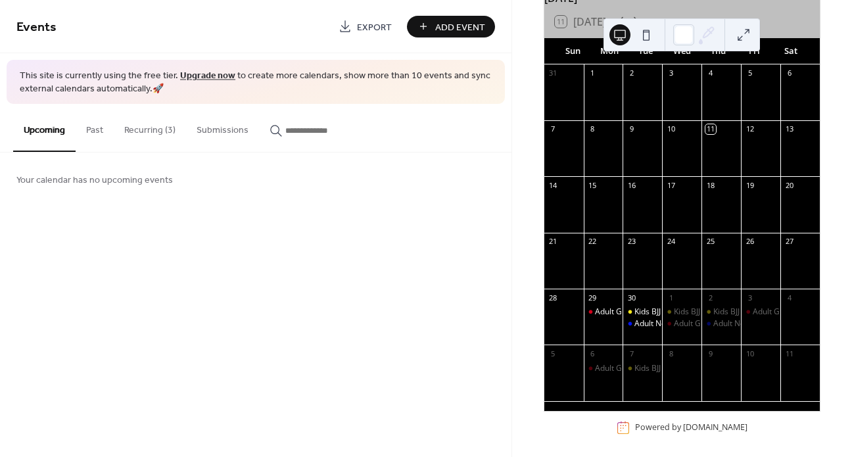
click at [442, 26] on span "Add Event" at bounding box center [460, 27] width 50 height 14
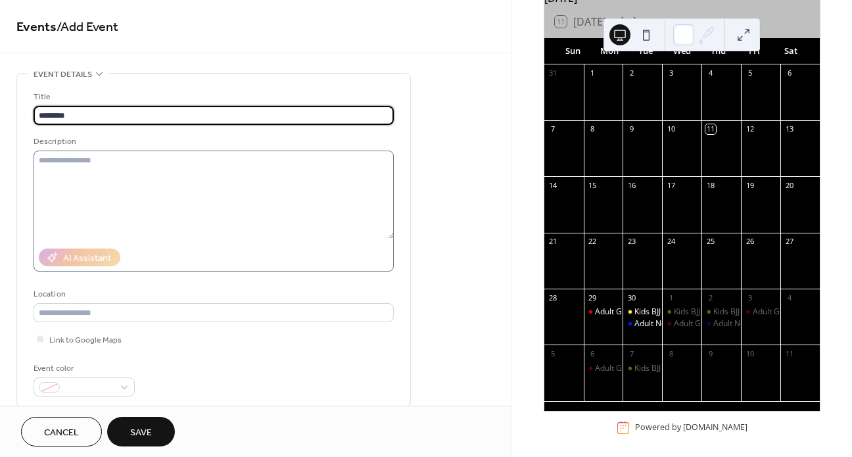
type input "********"
click at [116, 169] on textarea at bounding box center [214, 195] width 360 height 88
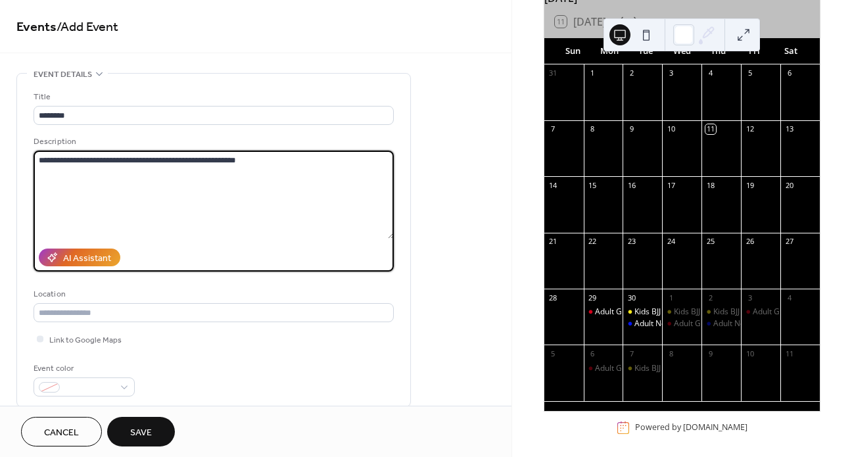
type textarea "**********"
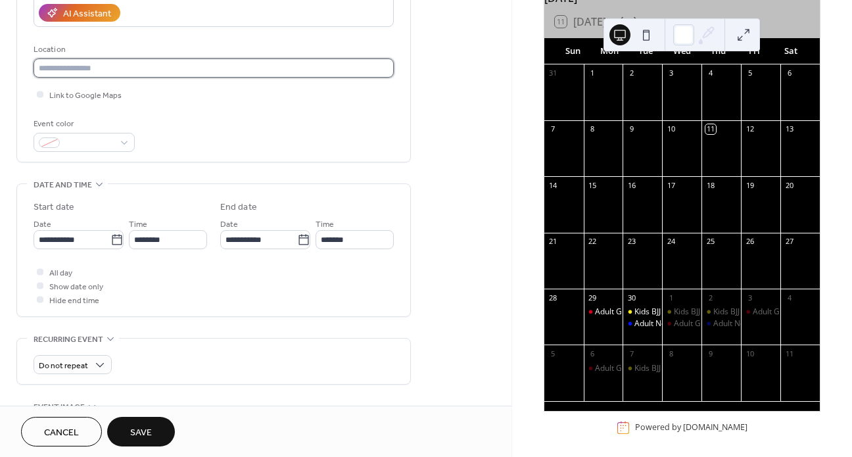
click at [48, 70] on input "text" at bounding box center [214, 67] width 360 height 19
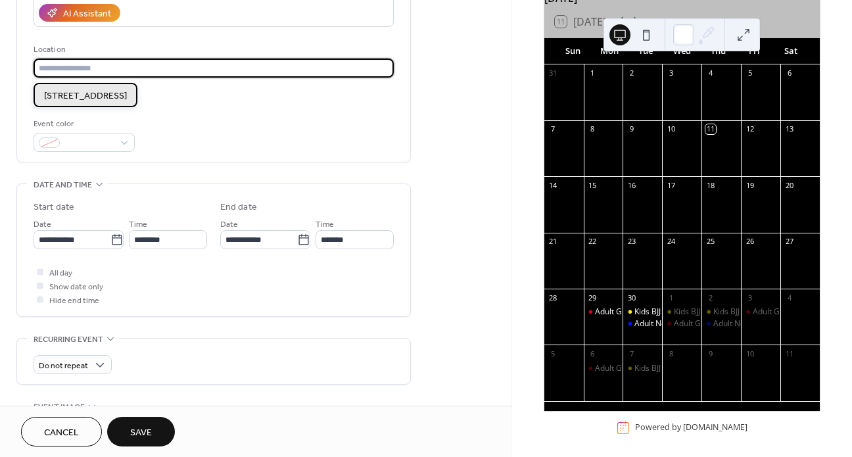
click at [75, 99] on span "[STREET_ADDRESS]" at bounding box center [85, 96] width 83 height 14
type input "**********"
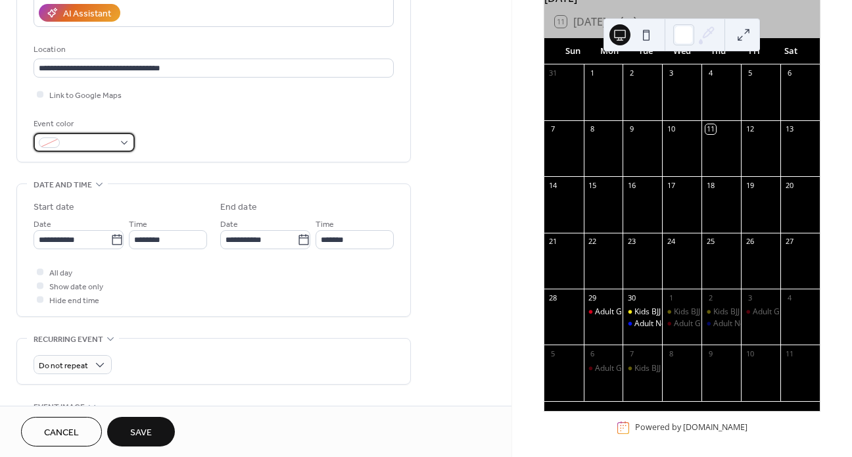
click at [68, 141] on span at bounding box center [89, 144] width 49 height 14
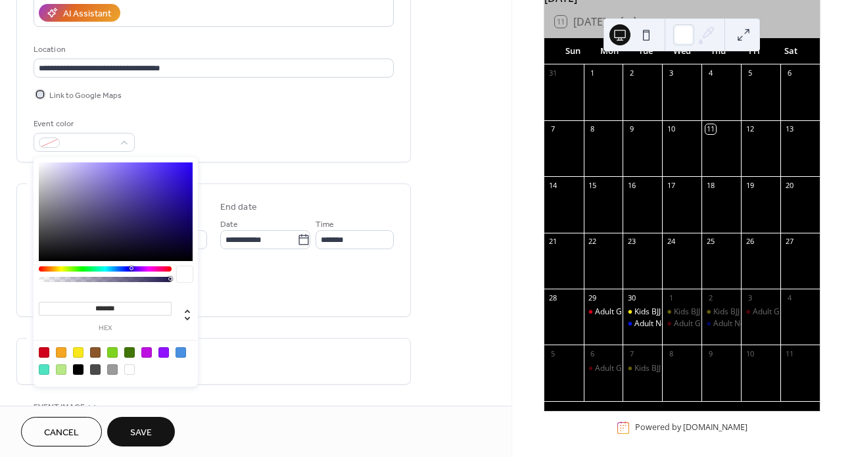
click at [42, 97] on div at bounding box center [40, 94] width 7 height 7
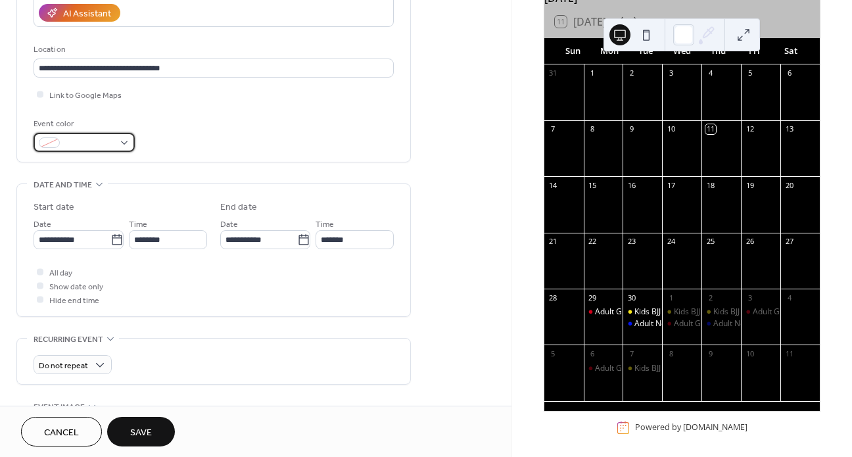
click at [63, 146] on div at bounding box center [84, 142] width 101 height 19
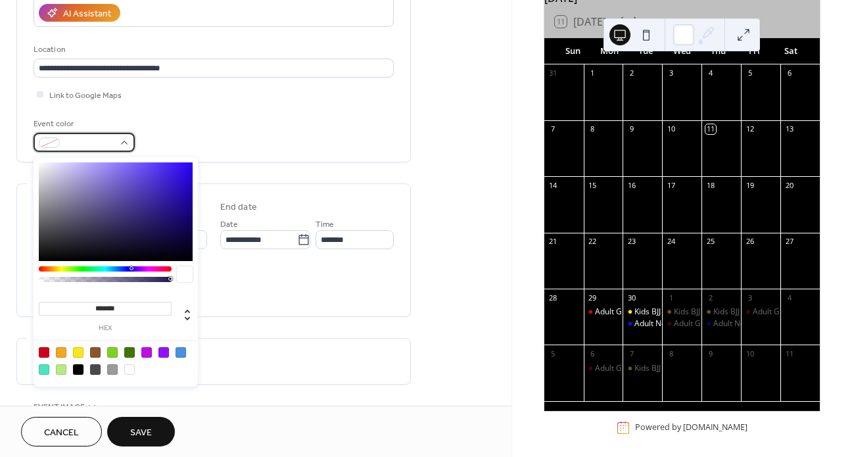
click at [75, 147] on span at bounding box center [89, 144] width 49 height 14
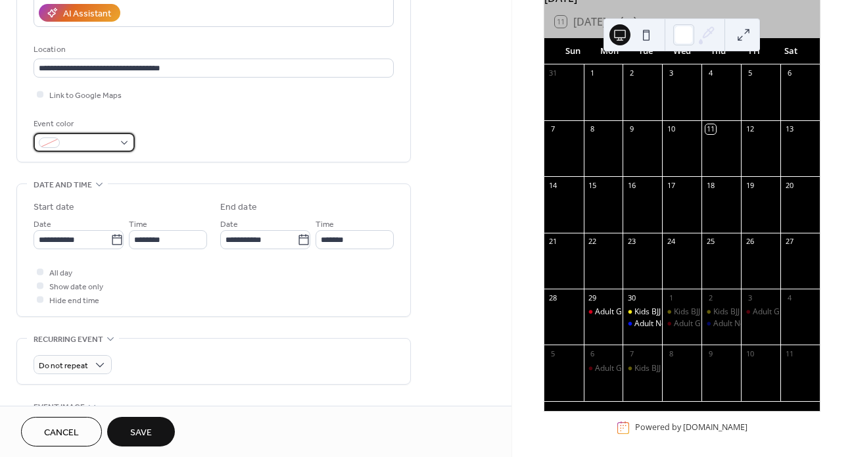
click at [126, 143] on div at bounding box center [84, 142] width 101 height 19
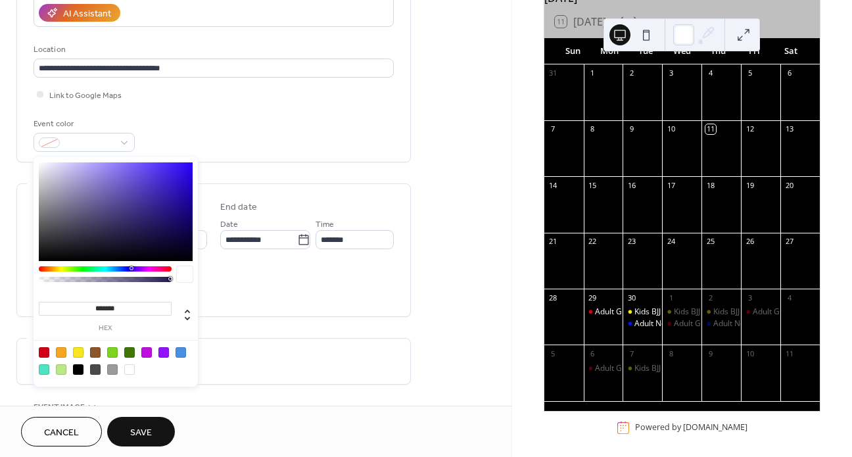
click at [148, 354] on div at bounding box center [146, 352] width 11 height 11
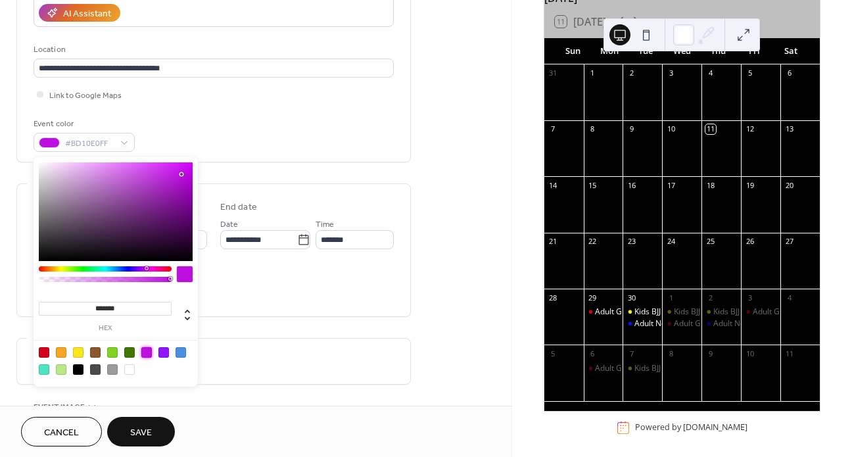
type input "*******"
click at [442, 284] on div "**********" at bounding box center [255, 308] width 511 height 960
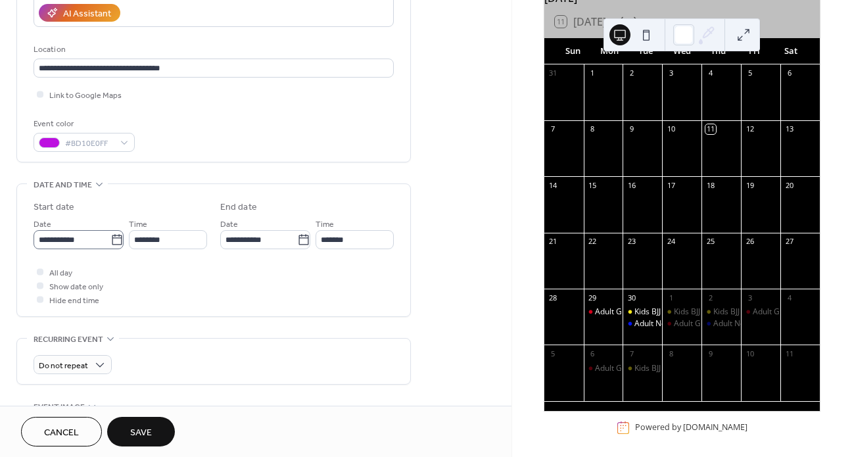
click at [111, 240] on icon at bounding box center [116, 239] width 13 height 13
click at [110, 240] on input "**********" at bounding box center [72, 239] width 77 height 19
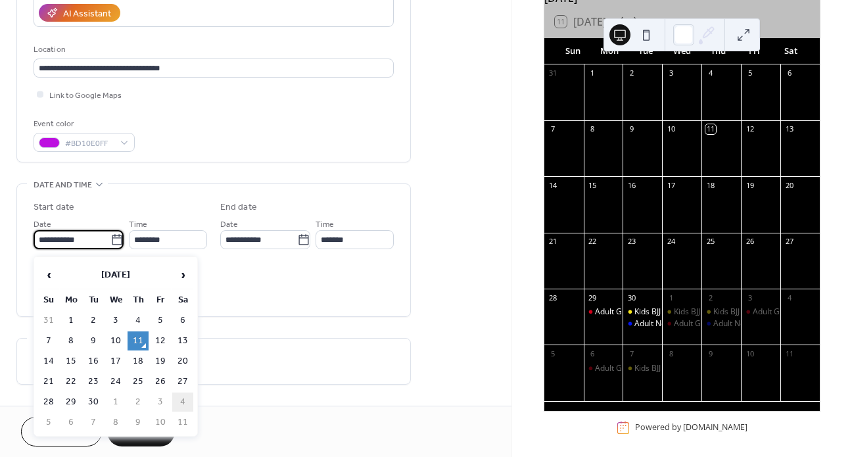
click at [185, 397] on td "4" at bounding box center [182, 401] width 21 height 19
type input "**********"
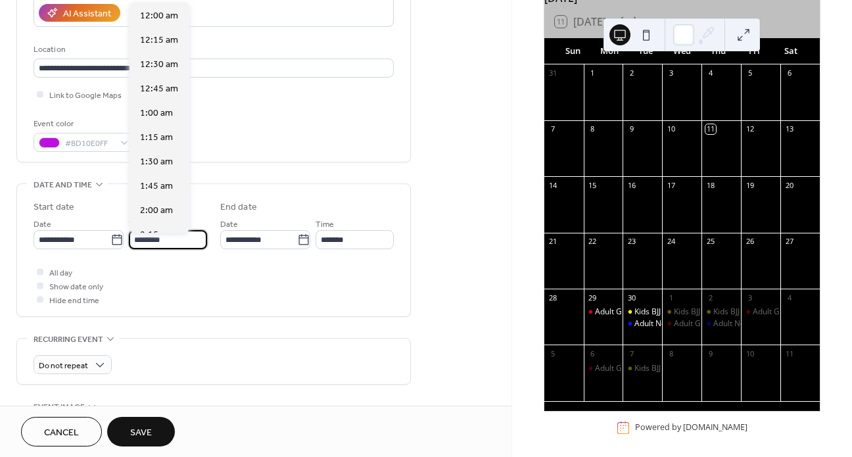
click at [141, 244] on input "********" at bounding box center [168, 239] width 78 height 19
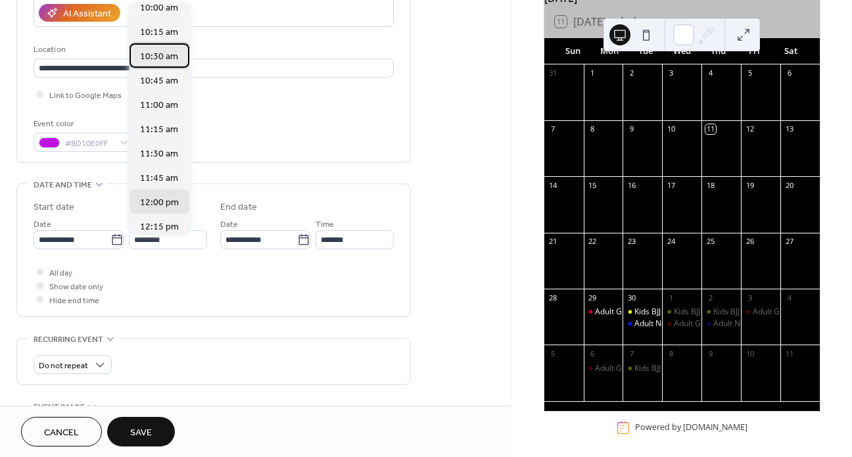
click at [157, 61] on span "10:30 am" at bounding box center [159, 57] width 38 height 14
type input "********"
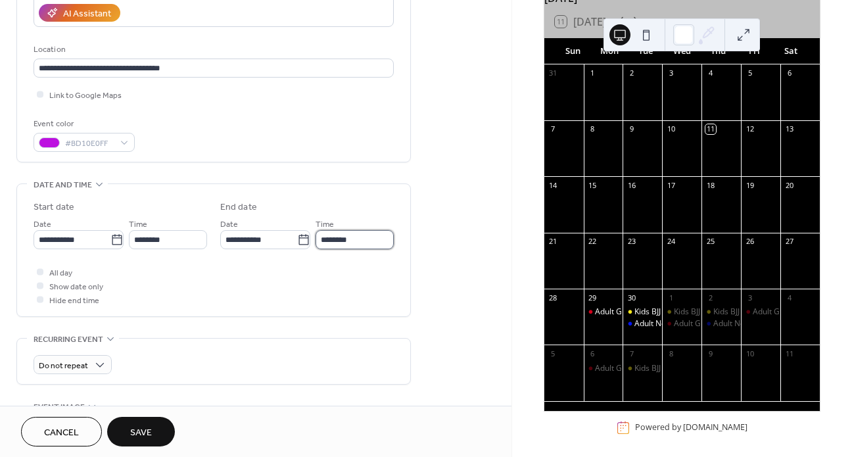
click at [329, 241] on input "********" at bounding box center [354, 239] width 78 height 19
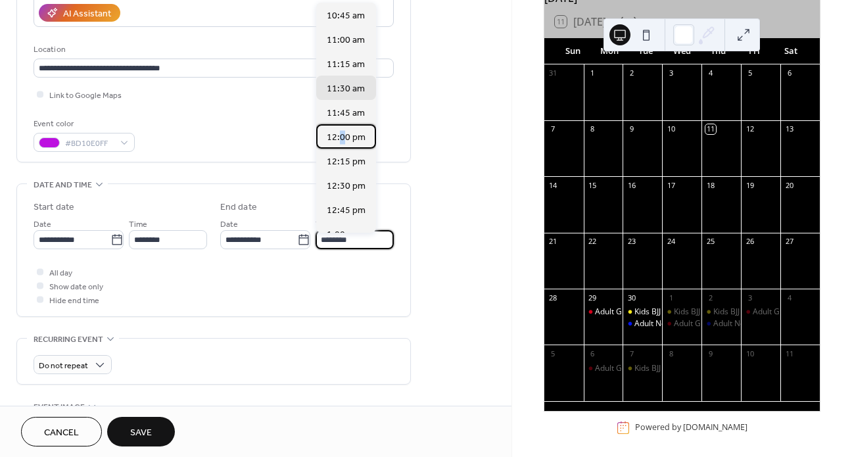
click at [342, 137] on span "12:00 pm" at bounding box center [346, 138] width 39 height 14
type input "********"
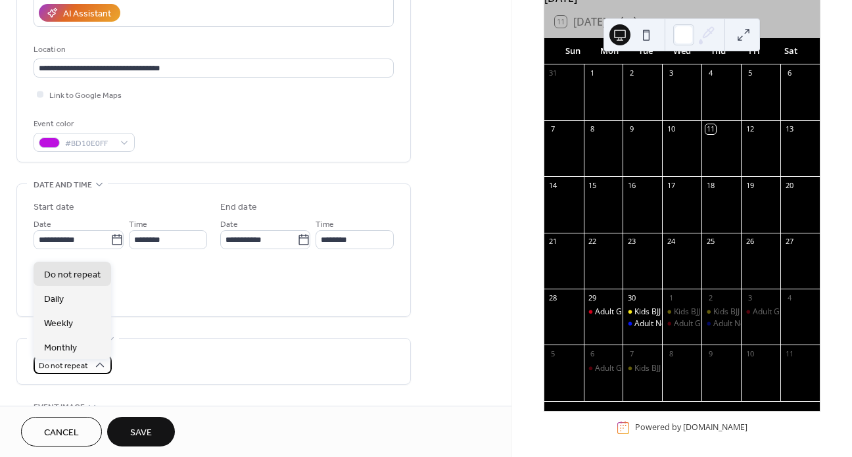
click at [87, 369] on span "Do not repeat" at bounding box center [63, 365] width 49 height 15
click at [60, 327] on span "Weekly" at bounding box center [58, 324] width 29 height 14
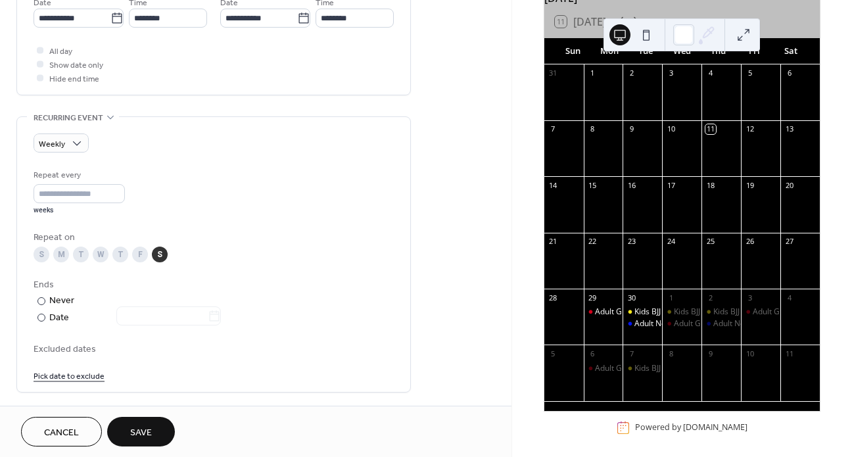
scroll to position [563, 0]
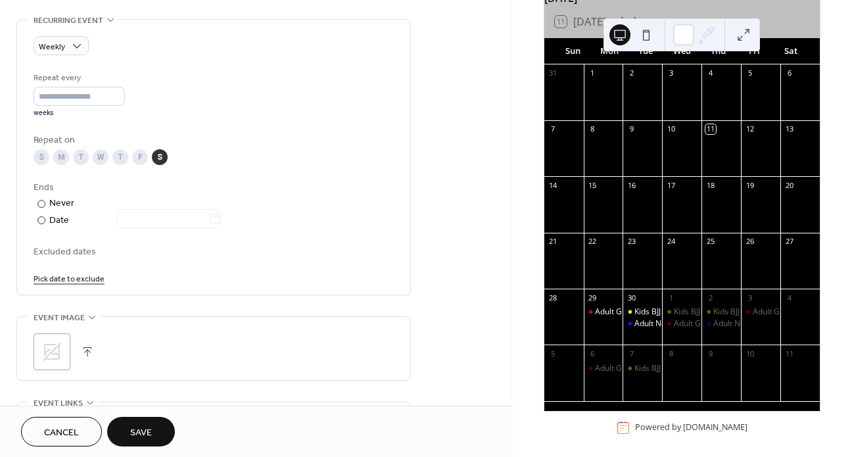
click at [159, 164] on div "S" at bounding box center [160, 157] width 16 height 16
click at [156, 156] on div "S" at bounding box center [160, 157] width 16 height 16
click at [324, 225] on div "Ends ​ Never ​ Date" at bounding box center [214, 204] width 360 height 47
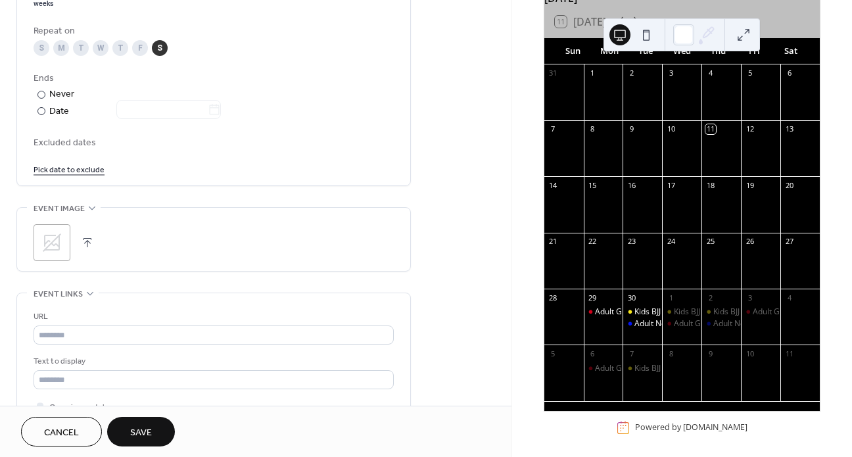
click at [51, 252] on icon at bounding box center [51, 242] width 21 height 21
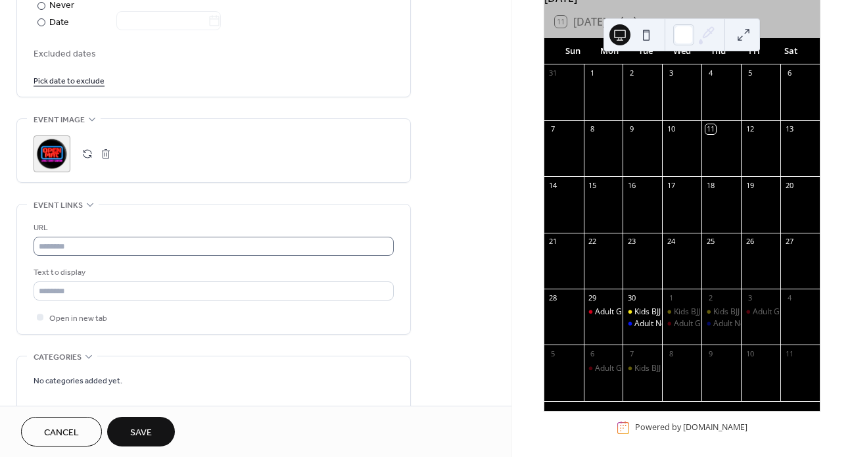
scroll to position [866, 0]
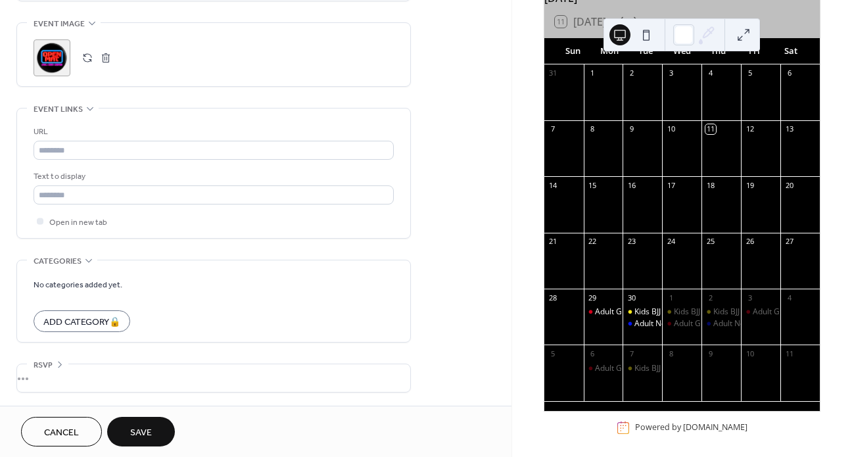
click at [149, 429] on span "Save" at bounding box center [141, 433] width 22 height 14
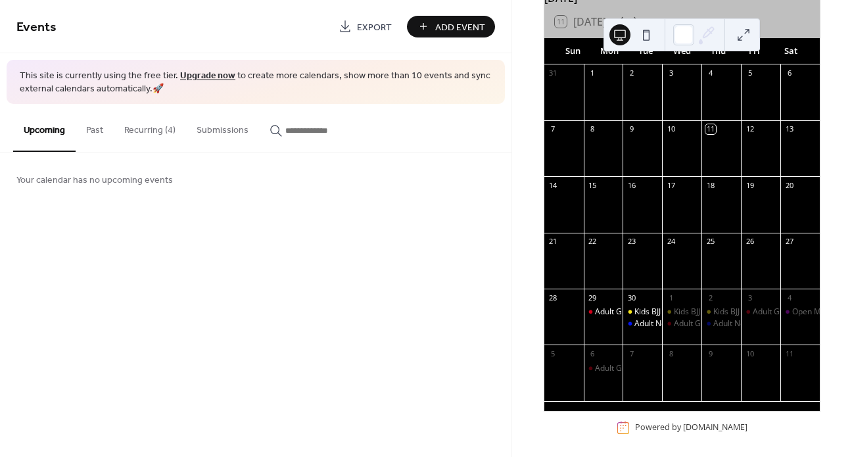
click at [742, 33] on button at bounding box center [743, 34] width 21 height 21
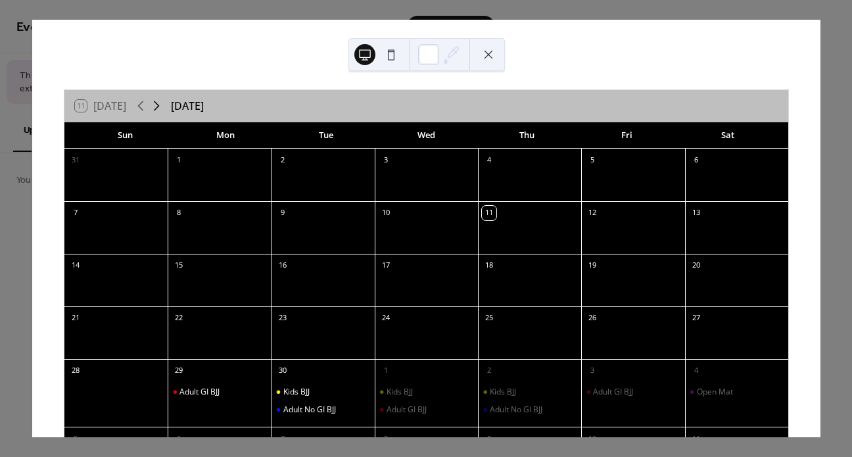
click at [154, 105] on icon at bounding box center [157, 106] width 16 height 16
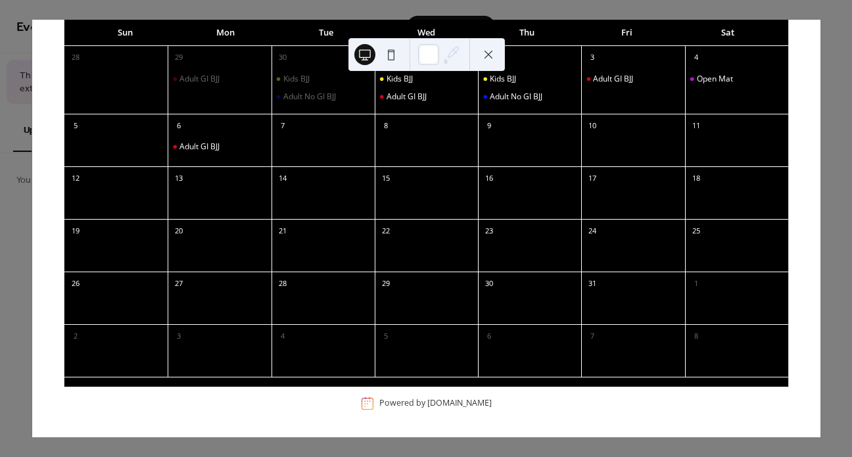
scroll to position [8, 0]
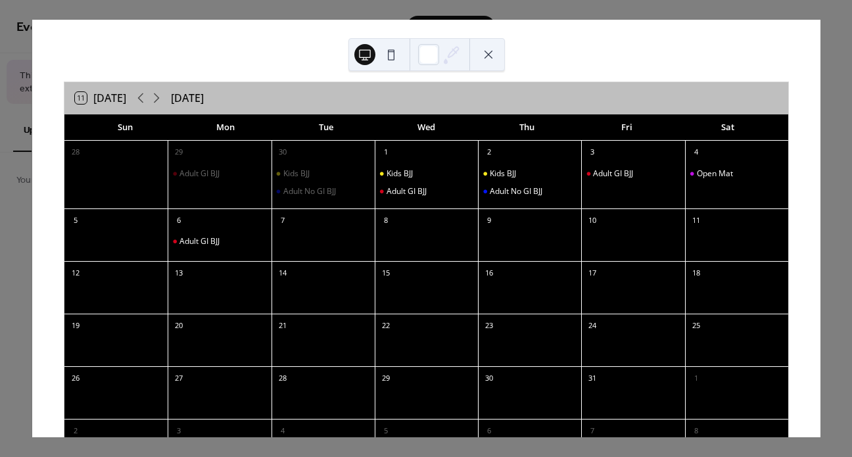
click at [548, 247] on div at bounding box center [529, 242] width 103 height 27
click at [380, 229] on div at bounding box center [426, 242] width 103 height 27
click at [397, 172] on div "Kids BJJ" at bounding box center [399, 173] width 26 height 11
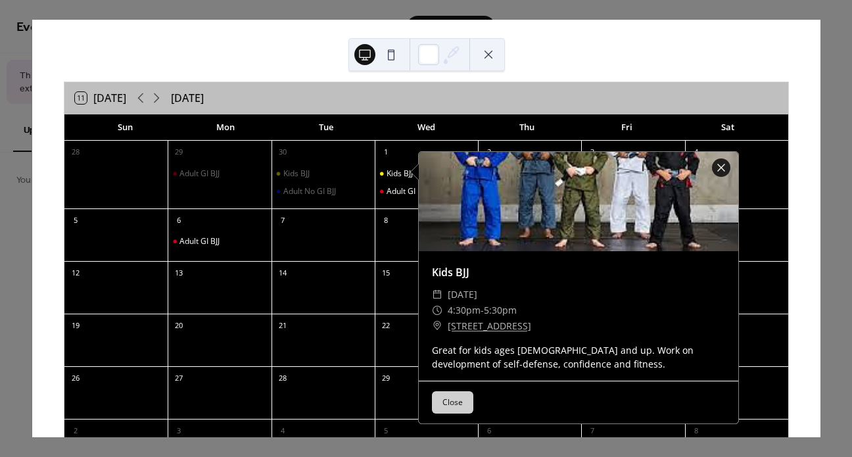
scroll to position [88, 0]
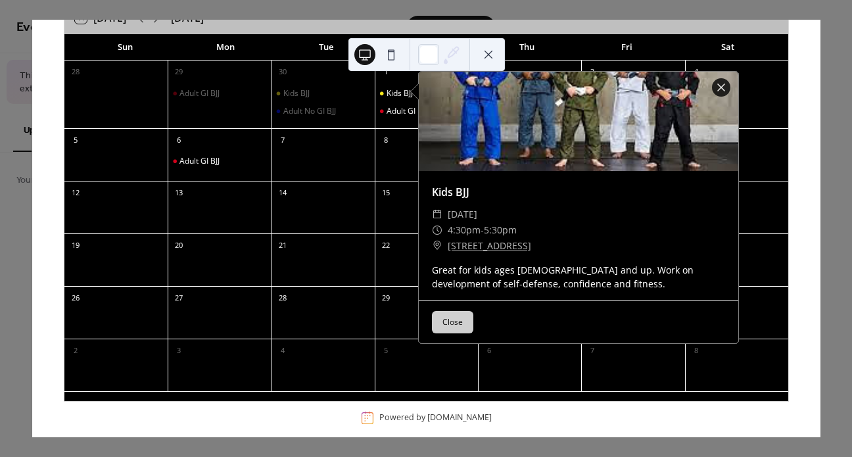
click at [463, 321] on button "Close" at bounding box center [452, 322] width 41 height 22
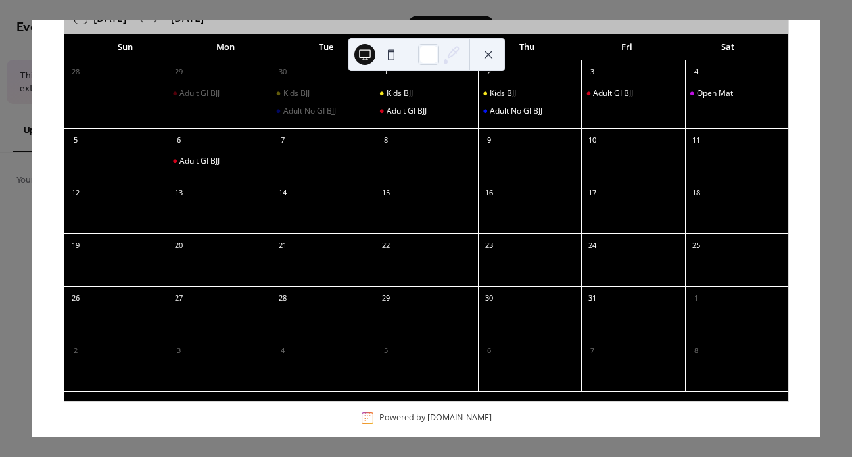
scroll to position [0, 0]
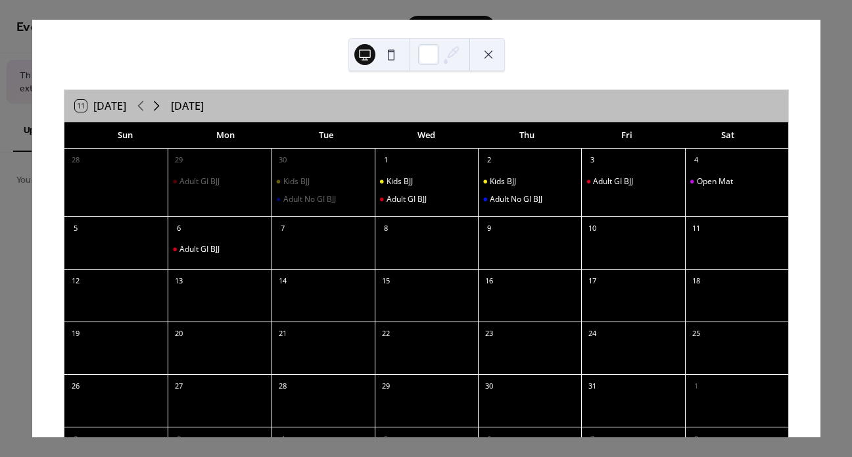
click at [155, 104] on icon at bounding box center [157, 106] width 16 height 16
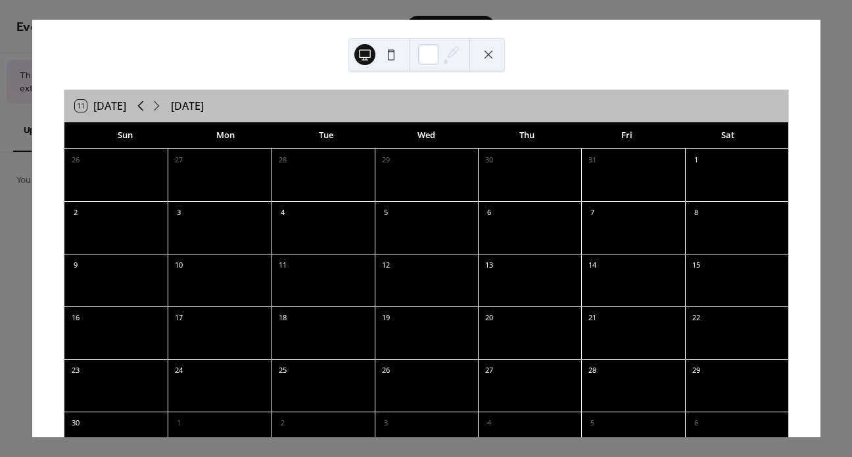
click at [143, 108] on icon at bounding box center [141, 106] width 16 height 16
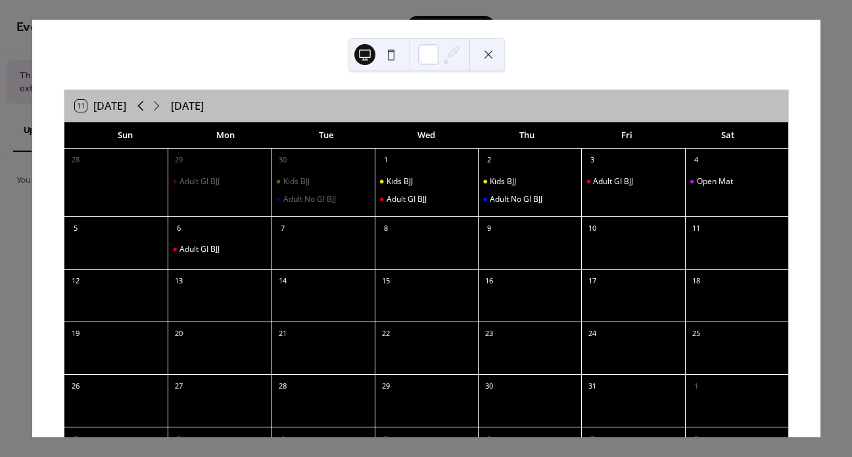
click at [143, 108] on icon at bounding box center [141, 106] width 16 height 16
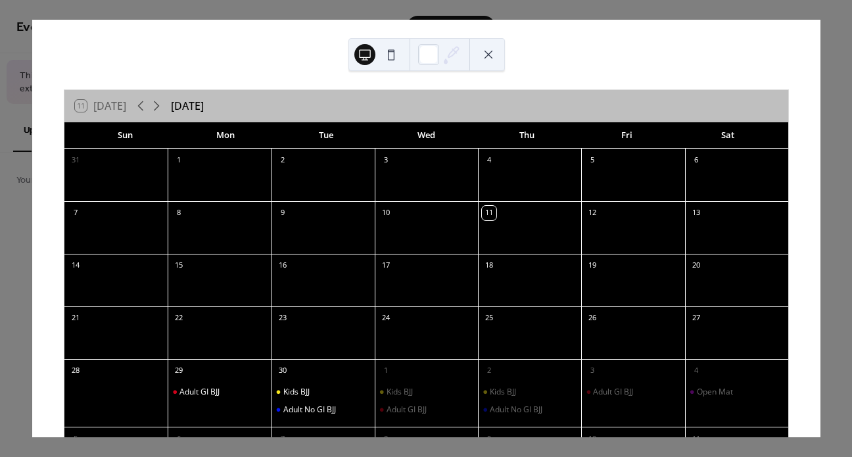
click at [497, 57] on button at bounding box center [488, 54] width 21 height 21
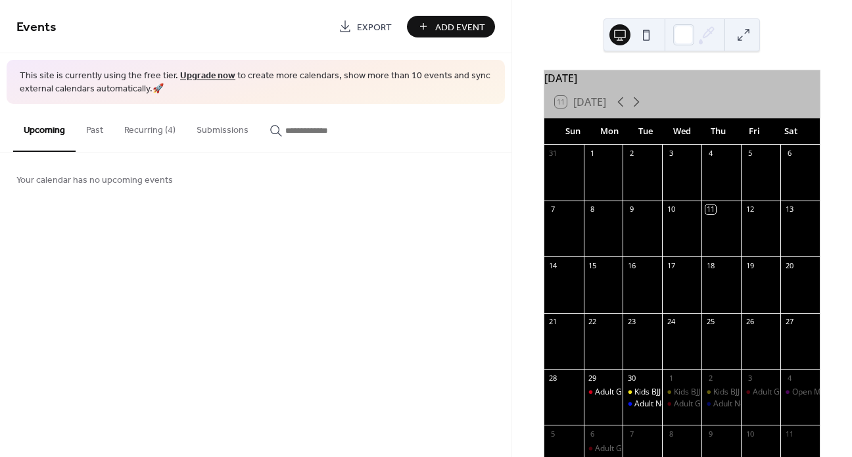
click at [165, 129] on button "Recurring (4)" at bounding box center [150, 127] width 72 height 47
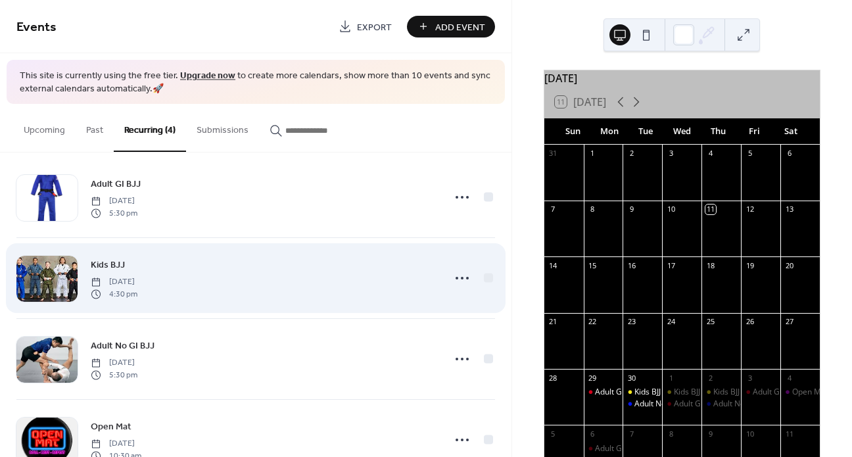
scroll to position [15, 0]
click at [464, 272] on icon at bounding box center [462, 277] width 21 height 21
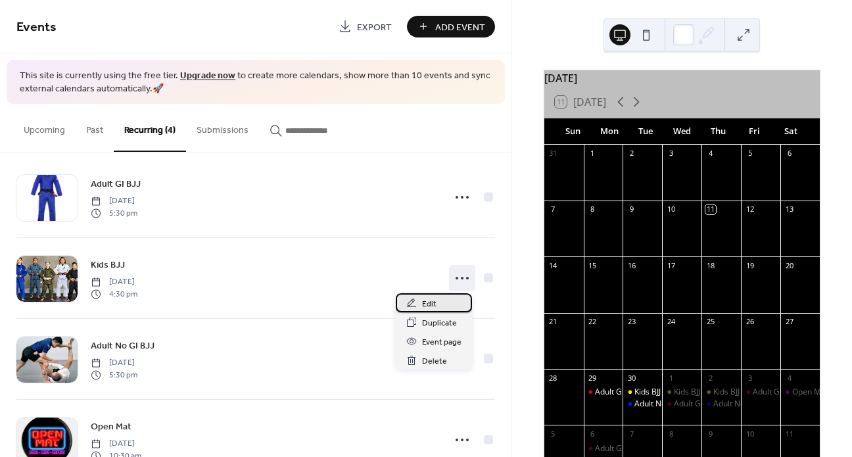
click at [433, 296] on div "Edit" at bounding box center [434, 302] width 76 height 19
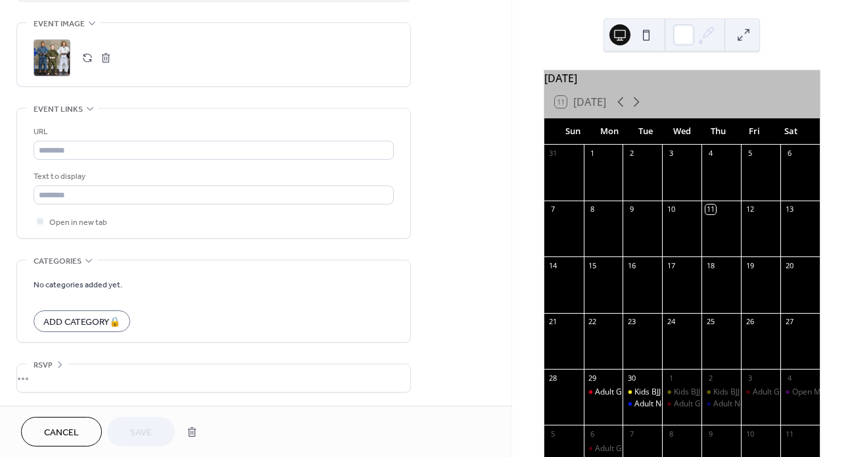
scroll to position [866, 0]
click at [638, 107] on icon at bounding box center [637, 102] width 6 height 10
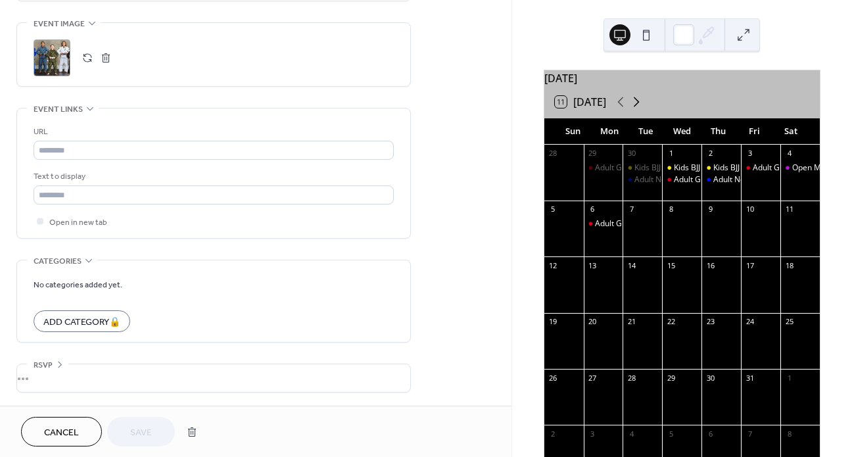
click at [638, 107] on icon at bounding box center [637, 102] width 6 height 10
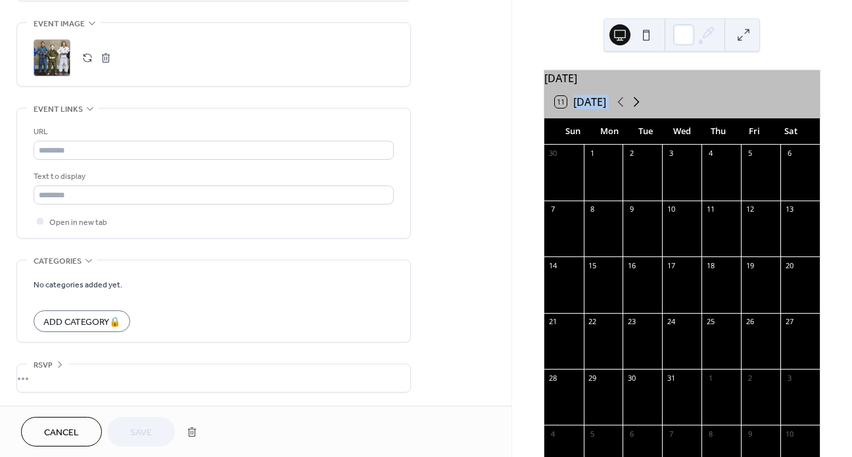
click at [638, 107] on icon at bounding box center [637, 102] width 6 height 10
click at [618, 110] on icon at bounding box center [621, 102] width 16 height 16
click at [622, 110] on icon at bounding box center [621, 102] width 16 height 16
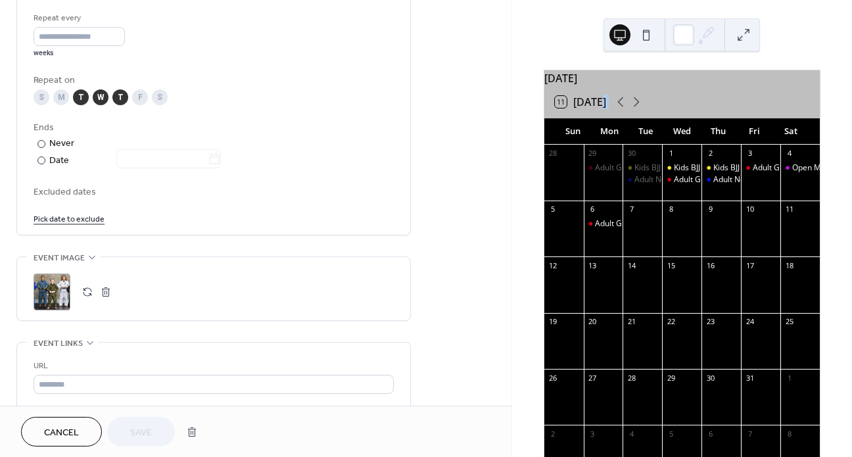
scroll to position [378, 0]
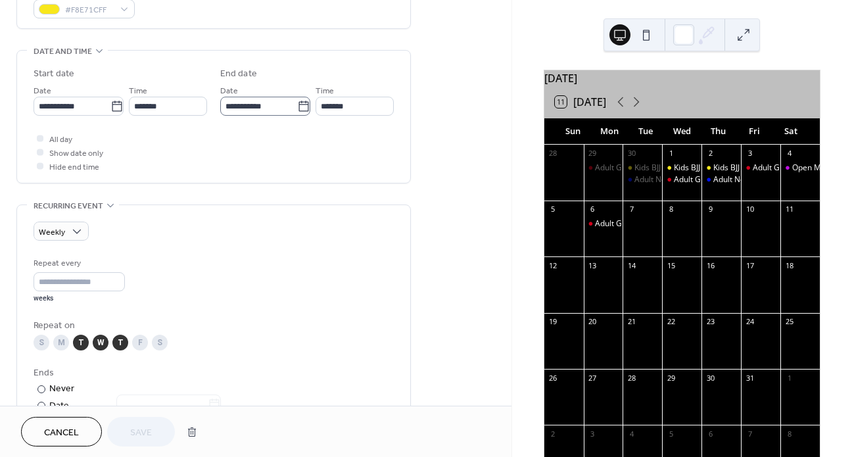
click at [301, 112] on icon at bounding box center [303, 106] width 13 height 13
click at [297, 112] on input "**********" at bounding box center [258, 106] width 77 height 19
click at [158, 168] on div "All day Show date only Hide end time" at bounding box center [214, 151] width 360 height 41
click at [347, 227] on div "Weekly" at bounding box center [214, 230] width 360 height 19
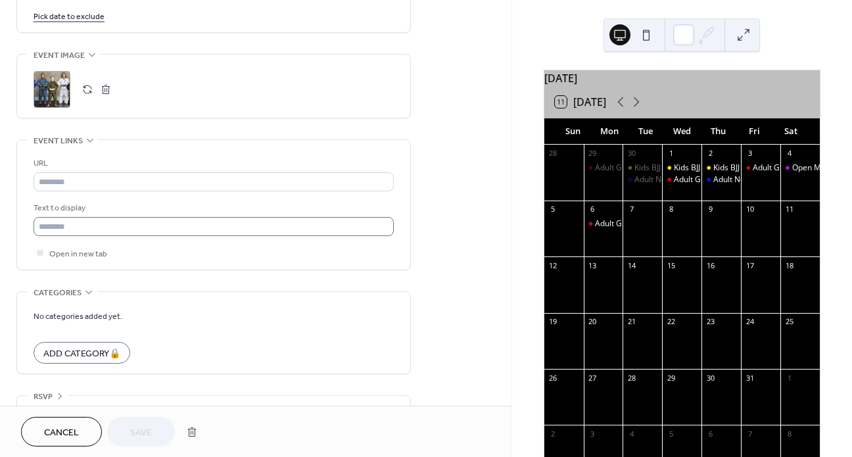
scroll to position [866, 0]
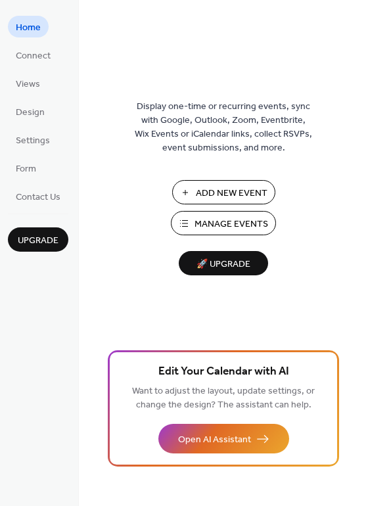
click at [187, 198] on button "Add New Event" at bounding box center [223, 192] width 103 height 24
click at [30, 60] on span "Connect" at bounding box center [33, 56] width 35 height 14
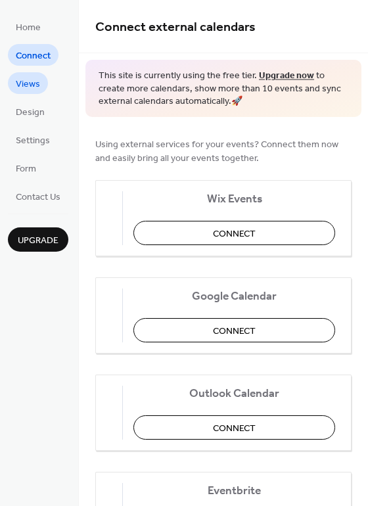
click at [29, 81] on span "Views" at bounding box center [28, 85] width 24 height 14
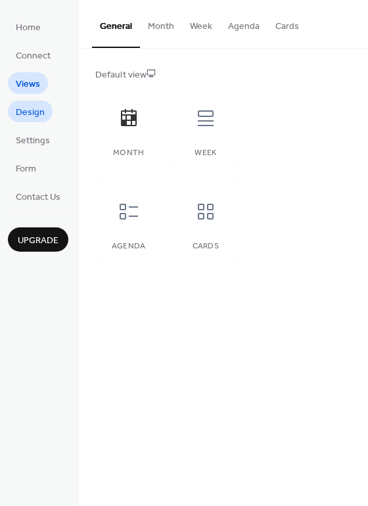
click at [30, 114] on span "Design" at bounding box center [30, 113] width 29 height 14
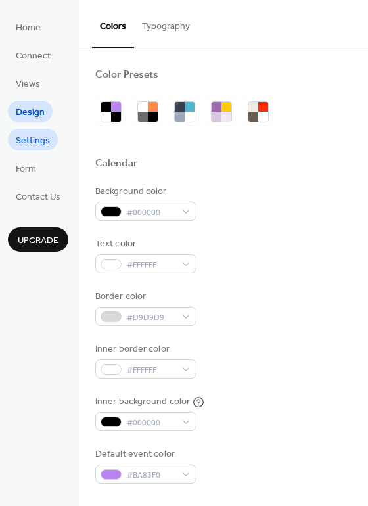
click at [32, 141] on span "Settings" at bounding box center [33, 141] width 34 height 14
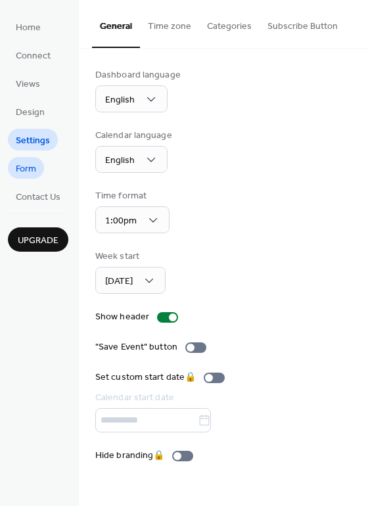
click at [32, 164] on span "Form" at bounding box center [26, 169] width 20 height 14
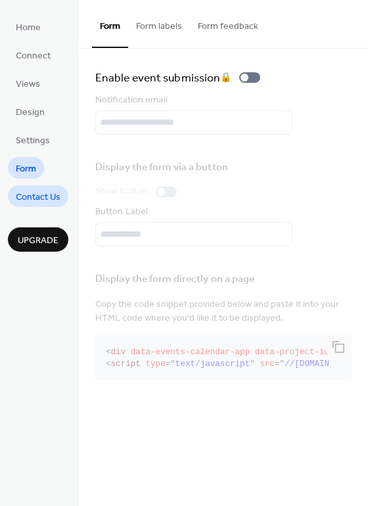
click at [36, 193] on span "Contact Us" at bounding box center [38, 198] width 45 height 14
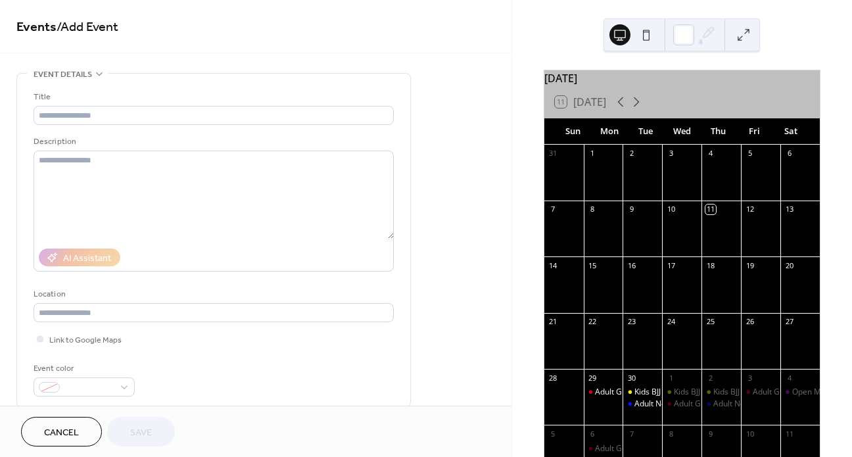
click at [62, 432] on span "Cancel" at bounding box center [61, 433] width 35 height 14
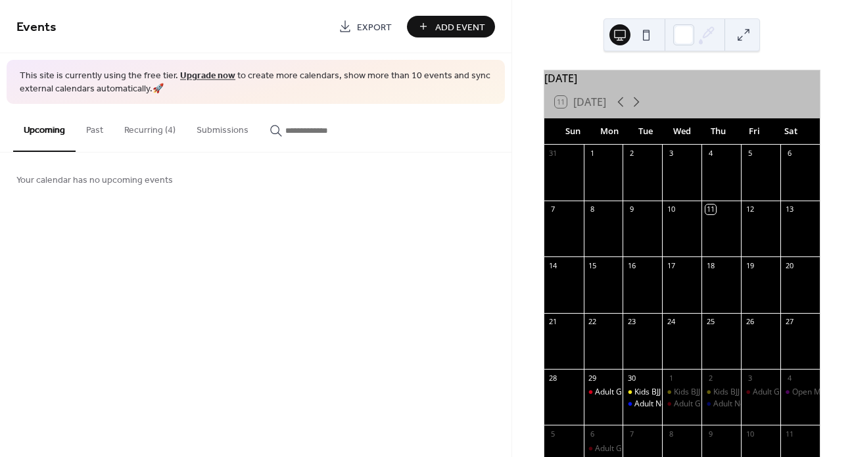
click at [133, 137] on button "Recurring (4)" at bounding box center [150, 127] width 72 height 47
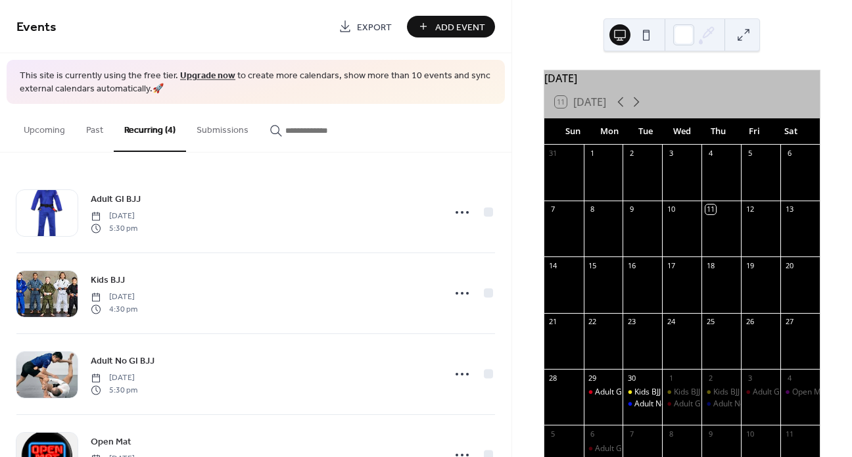
click at [645, 34] on button at bounding box center [646, 34] width 21 height 21
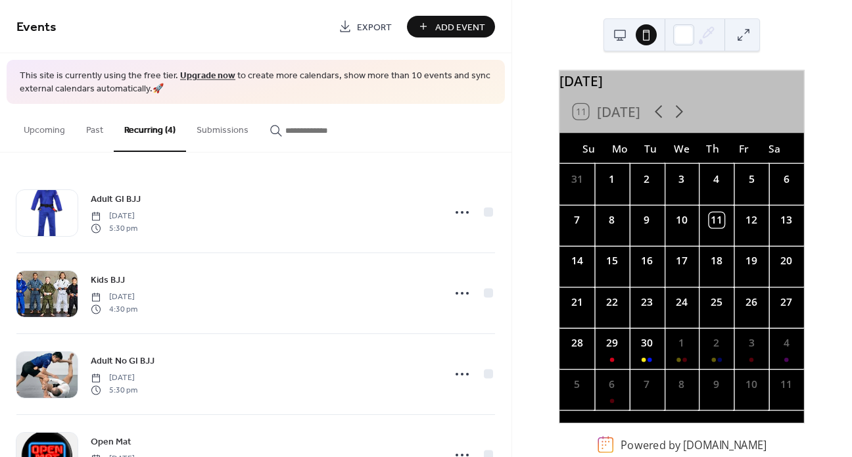
scroll to position [15, 0]
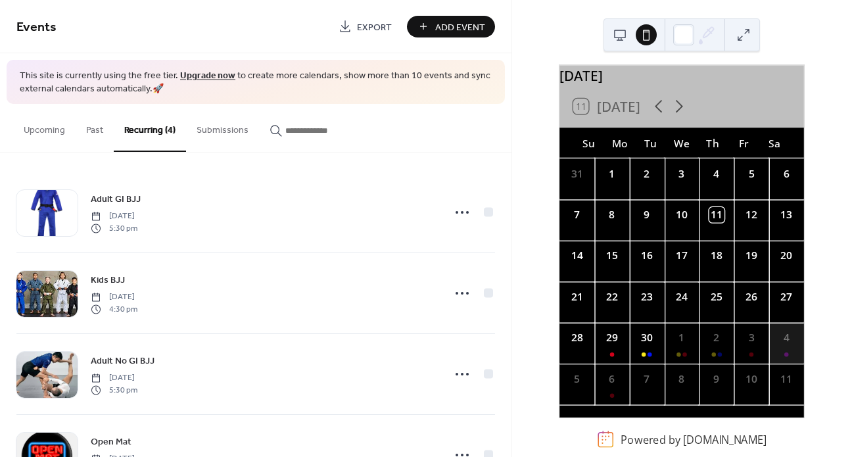
click at [776, 350] on div "4" at bounding box center [786, 343] width 35 height 41
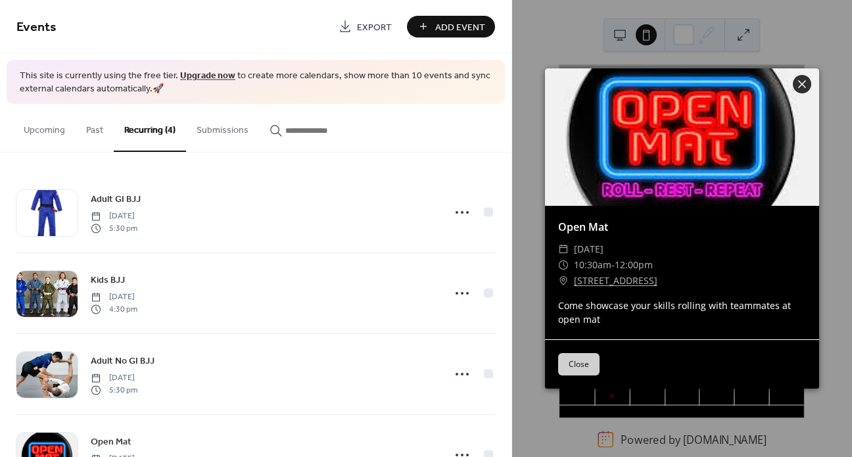
click at [592, 362] on button "Close" at bounding box center [578, 364] width 41 height 22
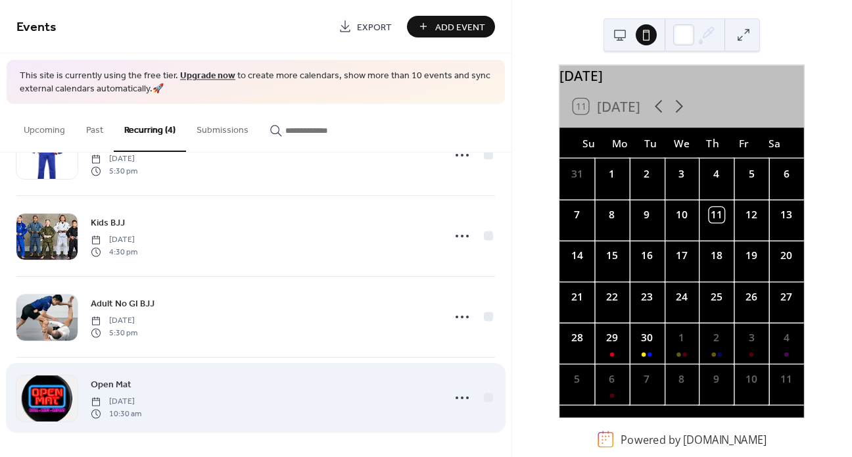
scroll to position [0, 0]
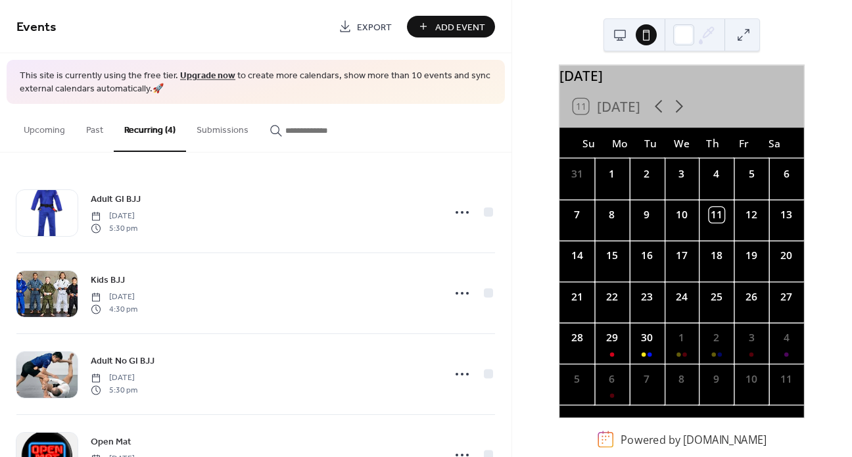
click at [375, 30] on span "Export" at bounding box center [374, 27] width 35 height 14
click at [746, 35] on button at bounding box center [743, 34] width 21 height 21
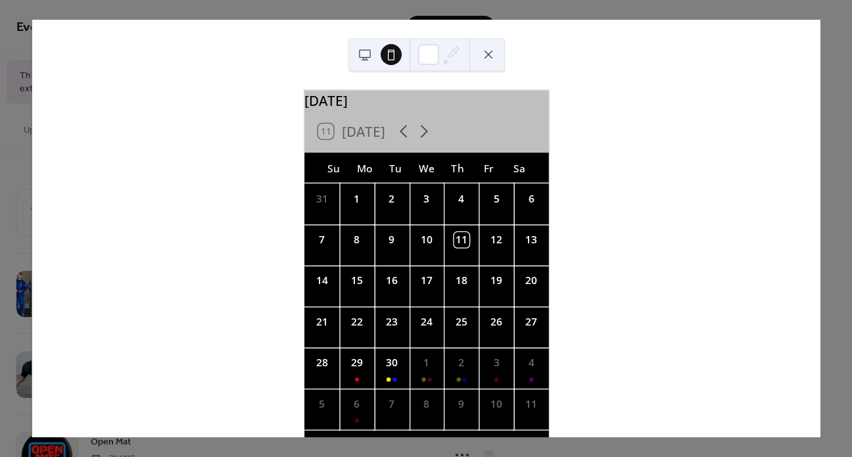
click at [493, 60] on button at bounding box center [488, 54] width 21 height 21
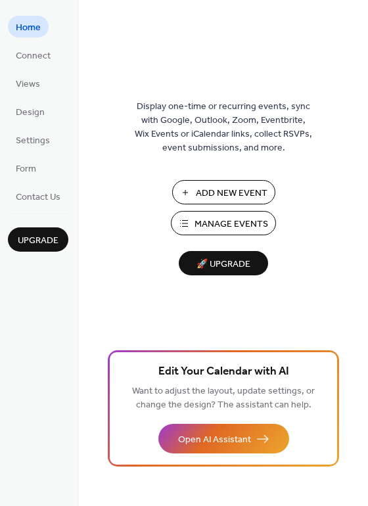
click at [198, 223] on span "Manage Events" at bounding box center [232, 225] width 74 height 14
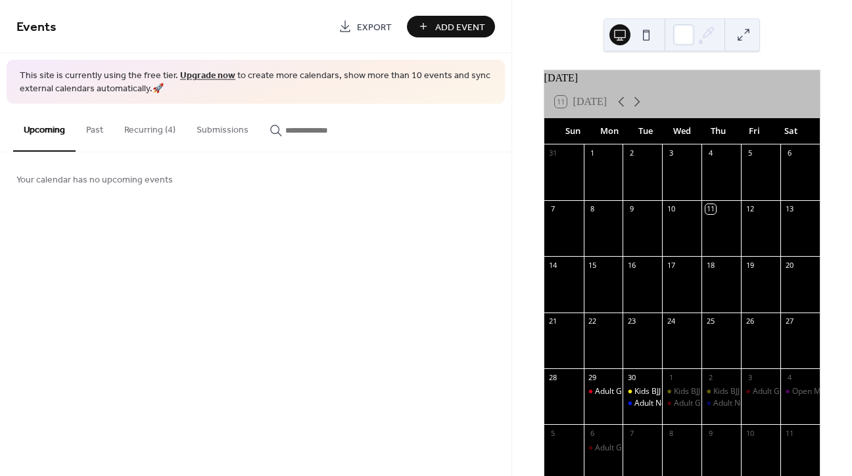
click at [620, 86] on div "[DATE]" at bounding box center [681, 78] width 275 height 16
click at [618, 86] on div "[DATE]" at bounding box center [681, 78] width 275 height 16
click at [618, 86] on div "September 2025" at bounding box center [681, 78] width 275 height 16
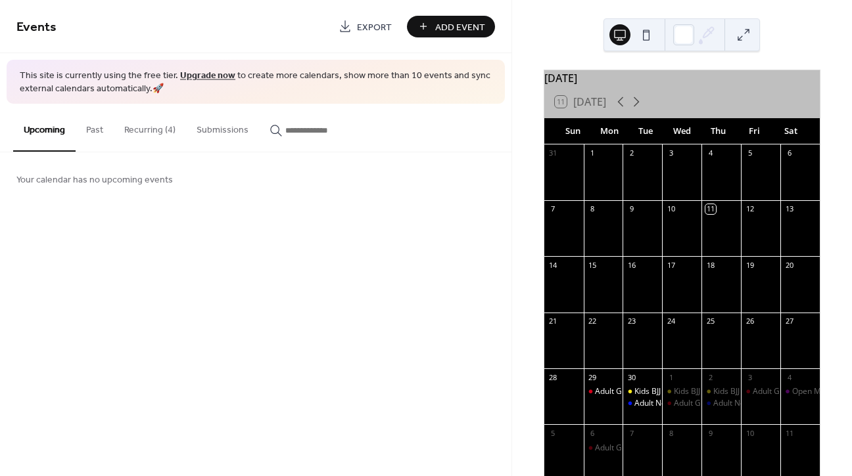
click at [150, 89] on span "This site is currently using the free tier. Upgrade now to create more calendar…" at bounding box center [256, 83] width 472 height 26
click at [96, 88] on span "This site is currently using the free tier. Upgrade now to create more calendar…" at bounding box center [256, 83] width 472 height 26
click at [162, 129] on button "Recurring (4)" at bounding box center [150, 127] width 72 height 47
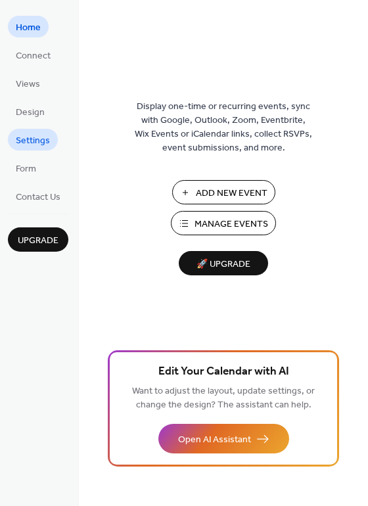
click at [22, 135] on span "Settings" at bounding box center [33, 141] width 34 height 14
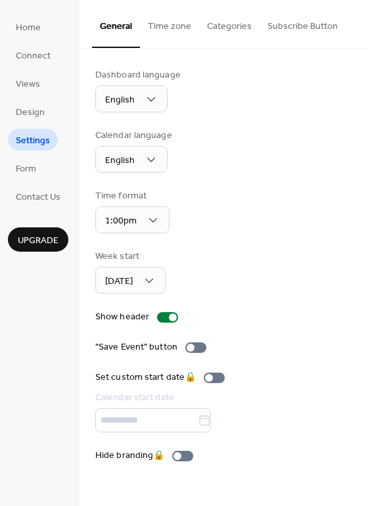
click at [22, 98] on ul "Home Connect Views Design Settings Form Contact Us" at bounding box center [38, 111] width 60 height 191
click at [22, 112] on span "Design" at bounding box center [30, 113] width 29 height 14
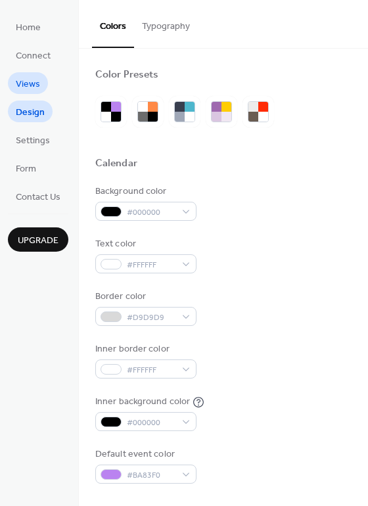
click at [32, 85] on span "Views" at bounding box center [28, 85] width 24 height 14
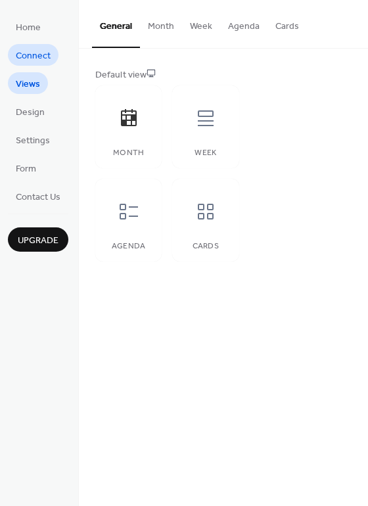
click at [30, 58] on span "Connect" at bounding box center [33, 56] width 35 height 14
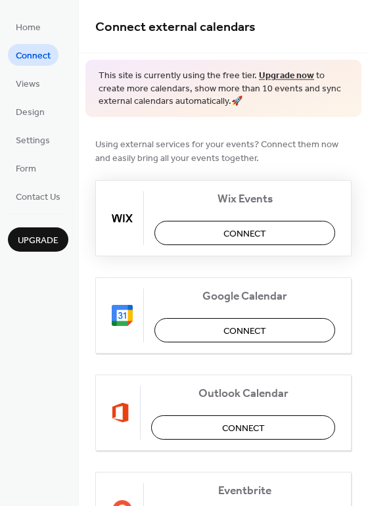
click at [244, 236] on span "Connect" at bounding box center [244, 234] width 43 height 14
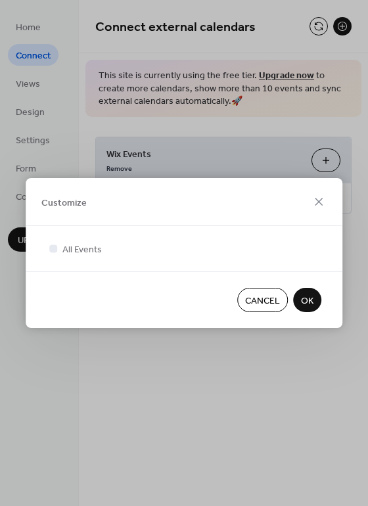
click at [323, 289] on div "Cancel OK" at bounding box center [184, 299] width 317 height 57
click at [310, 299] on span "OK" at bounding box center [307, 301] width 12 height 14
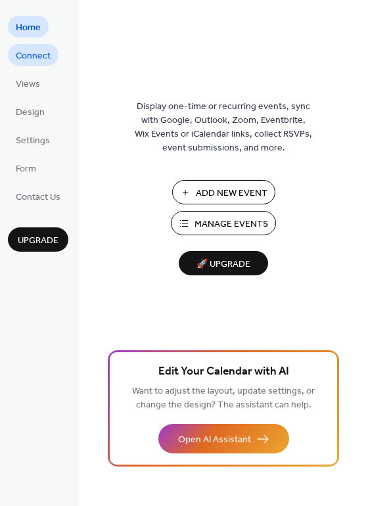
click at [28, 55] on span "Connect" at bounding box center [33, 56] width 35 height 14
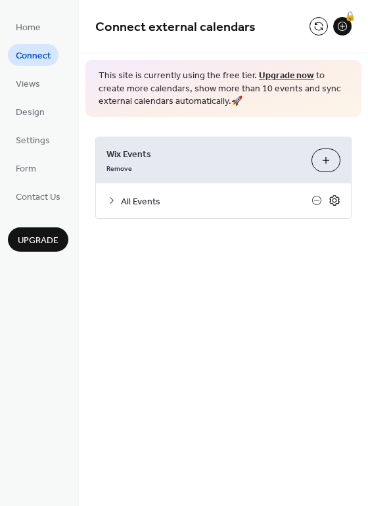
click at [334, 198] on icon at bounding box center [335, 201] width 12 height 12
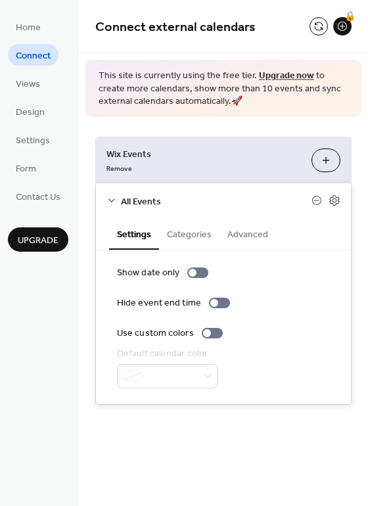
click at [184, 233] on button "Categories" at bounding box center [189, 233] width 60 height 30
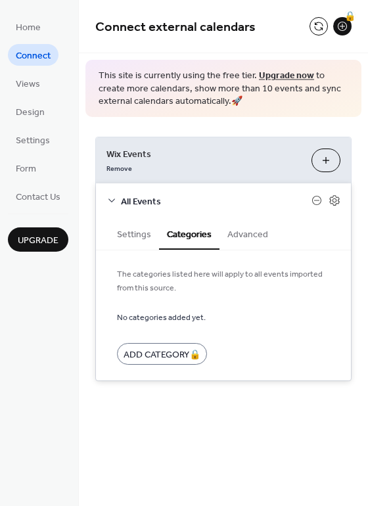
click at [248, 238] on button "Advanced" at bounding box center [248, 233] width 57 height 30
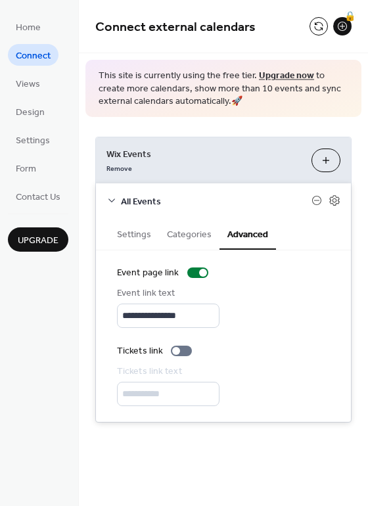
click at [147, 233] on button "Settings" at bounding box center [134, 233] width 50 height 30
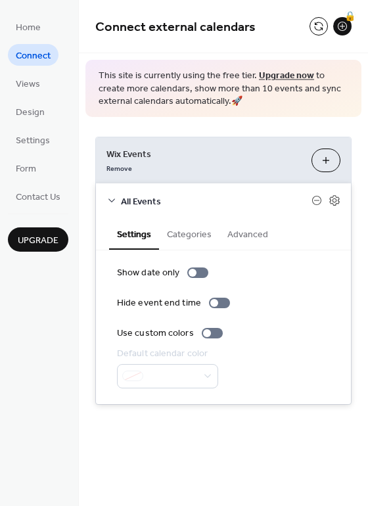
click at [306, 122] on div "**********" at bounding box center [223, 271] width 289 height 308
click at [25, 87] on span "Views" at bounding box center [28, 85] width 24 height 14
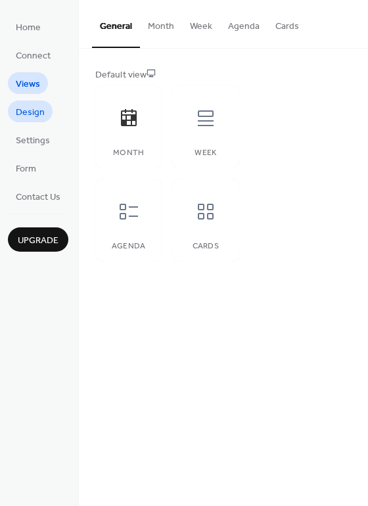
click at [27, 114] on span "Design" at bounding box center [30, 113] width 29 height 14
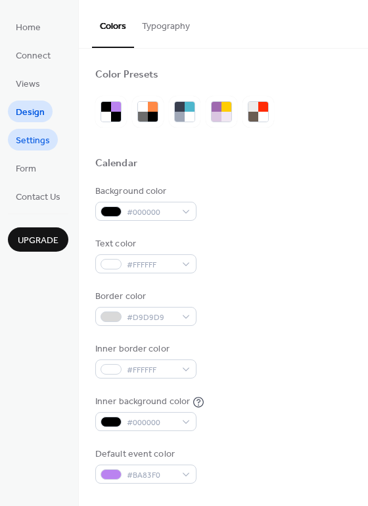
click at [26, 148] on span "Settings" at bounding box center [33, 141] width 34 height 14
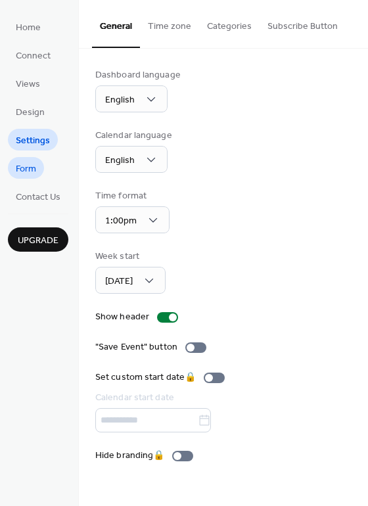
click at [28, 168] on span "Form" at bounding box center [26, 169] width 20 height 14
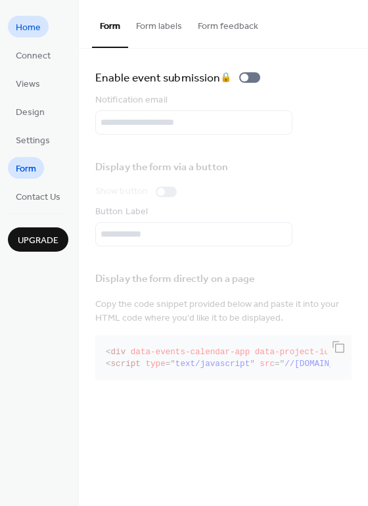
click at [32, 34] on span "Home" at bounding box center [28, 28] width 25 height 14
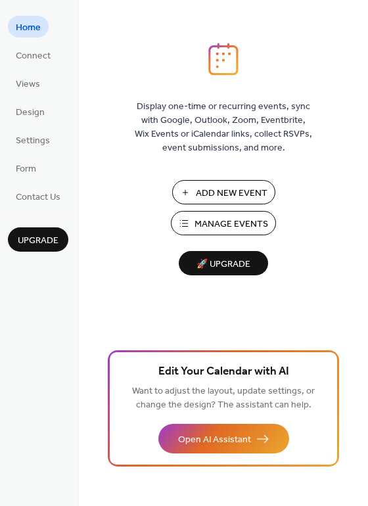
click at [252, 223] on span "Manage Events" at bounding box center [232, 225] width 74 height 14
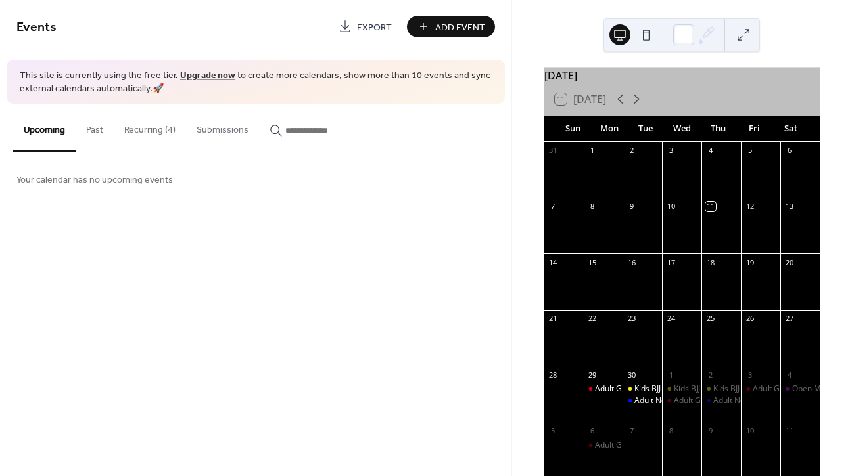
scroll to position [73, 0]
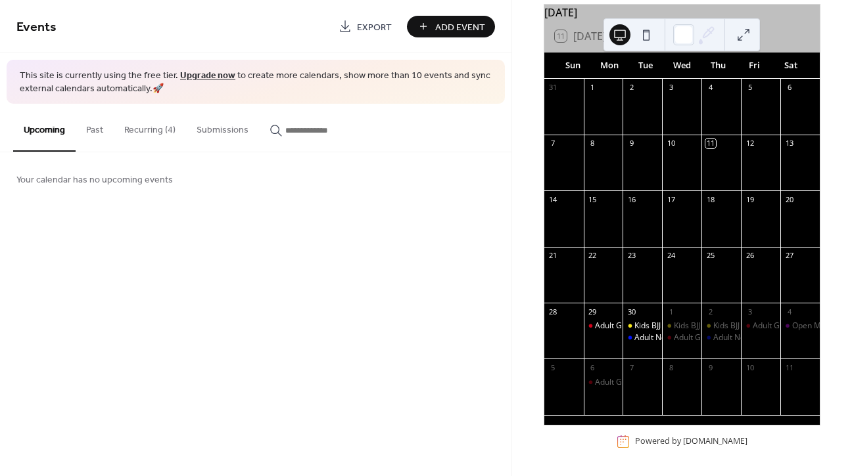
click at [90, 130] on button "Past" at bounding box center [95, 127] width 38 height 47
click at [133, 131] on button "Recurring (4)" at bounding box center [150, 127] width 72 height 47
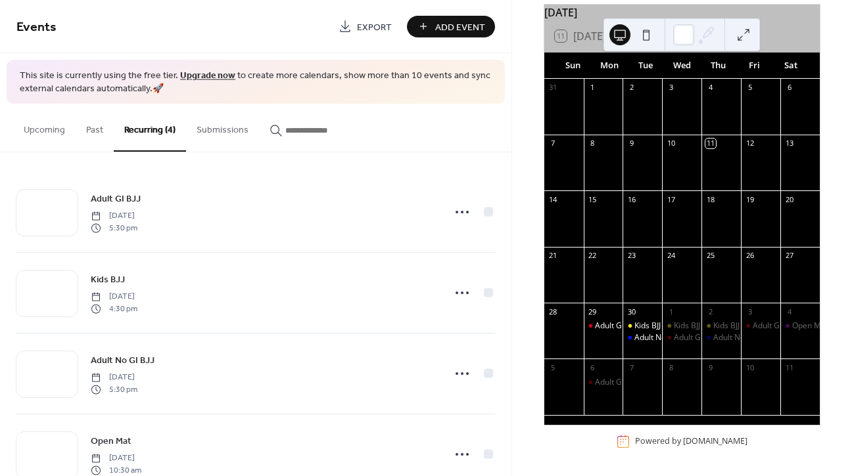
click at [206, 72] on link "Upgrade now" at bounding box center [207, 76] width 55 height 18
click at [753, 38] on button at bounding box center [743, 34] width 21 height 21
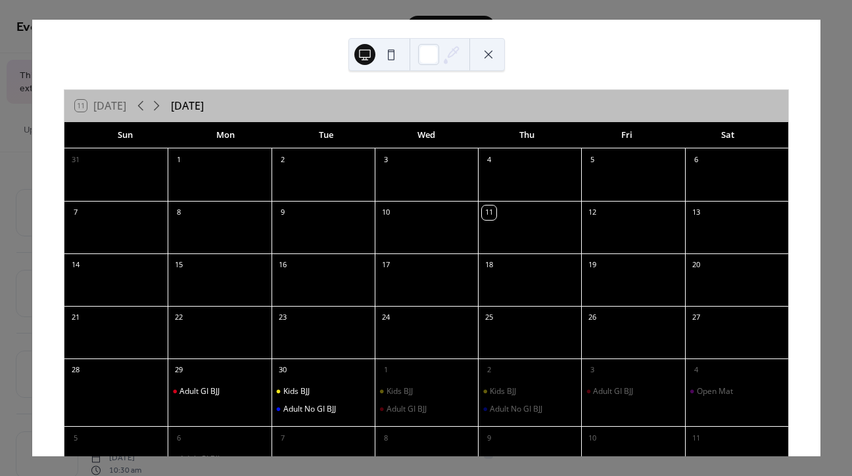
scroll to position [83, 0]
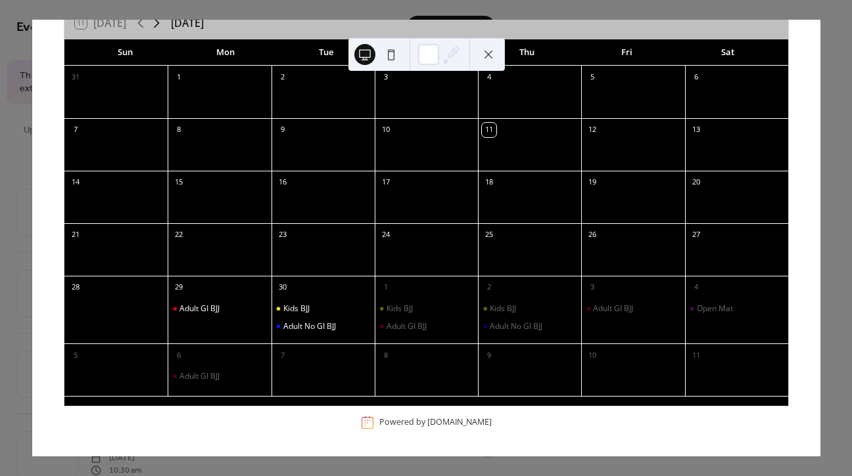
click at [163, 21] on icon at bounding box center [157, 23] width 16 height 16
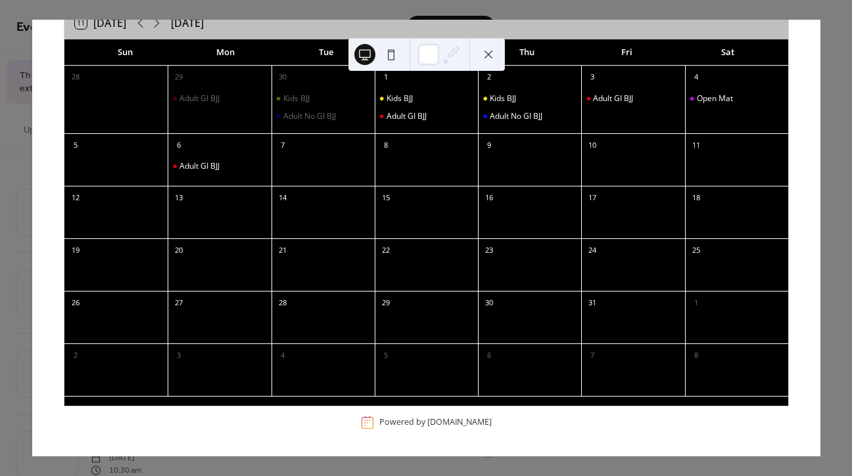
scroll to position [0, 0]
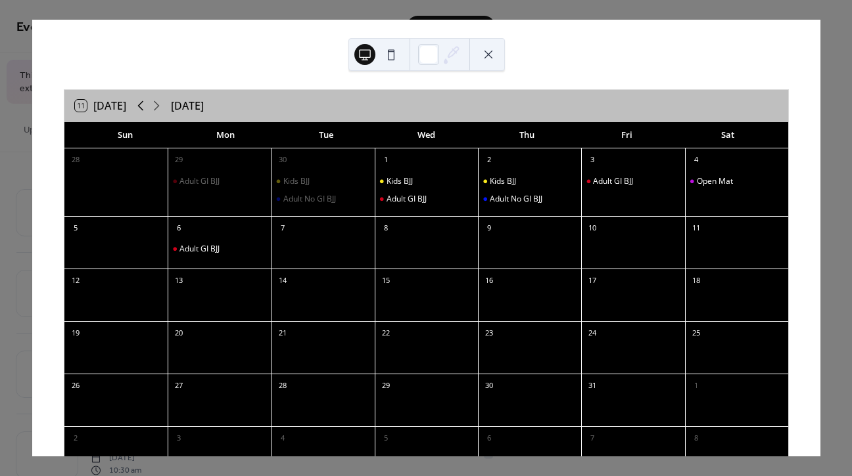
click at [144, 109] on icon at bounding box center [141, 106] width 6 height 10
